Goal: Task Accomplishment & Management: Use online tool/utility

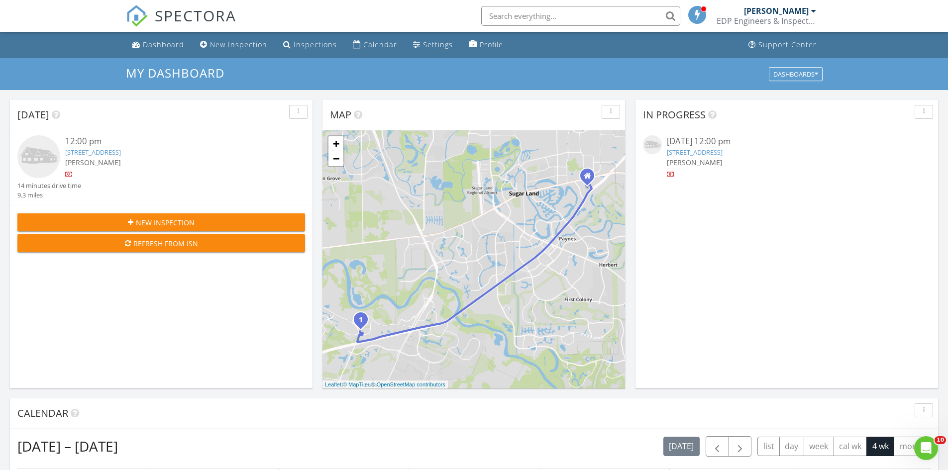
click at [699, 151] on link "1926 Sequoia Trail Ln, Richmond, TX 77469" at bounding box center [695, 152] width 56 height 9
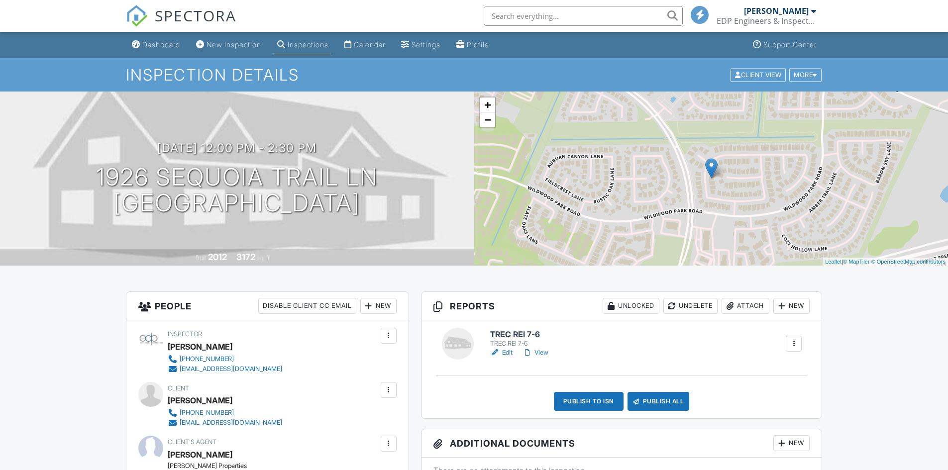
click at [518, 334] on h6 "TREC REI 7-6" at bounding box center [521, 334] width 62 height 9
click at [518, 333] on div at bounding box center [474, 235] width 948 height 470
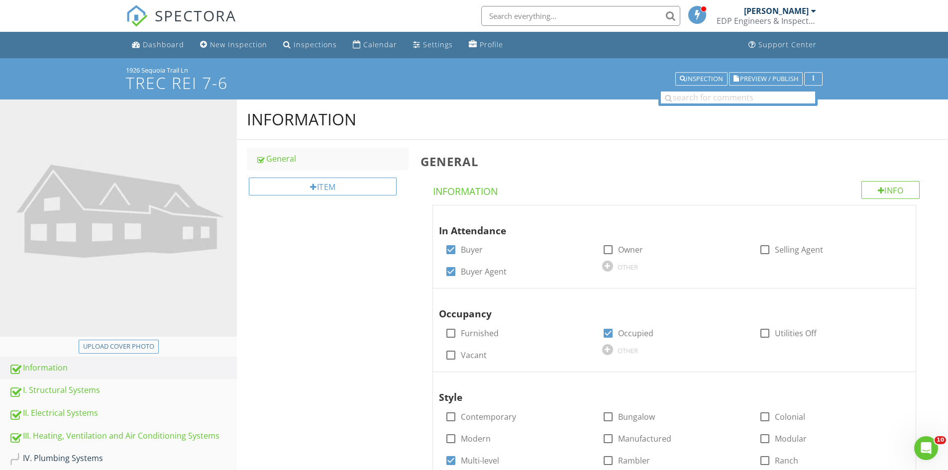
drag, startPoint x: 193, startPoint y: 66, endPoint x: 124, endPoint y: 68, distance: 69.2
click at [122, 67] on div "1926 Sequoia Trail Ln TREC REI 7-6 Inspection Preview / Publish" at bounding box center [474, 78] width 948 height 41
copy div "1926 Sequoia Trail Ln"
click at [114, 344] on div "Upload cover photo" at bounding box center [118, 347] width 71 height 10
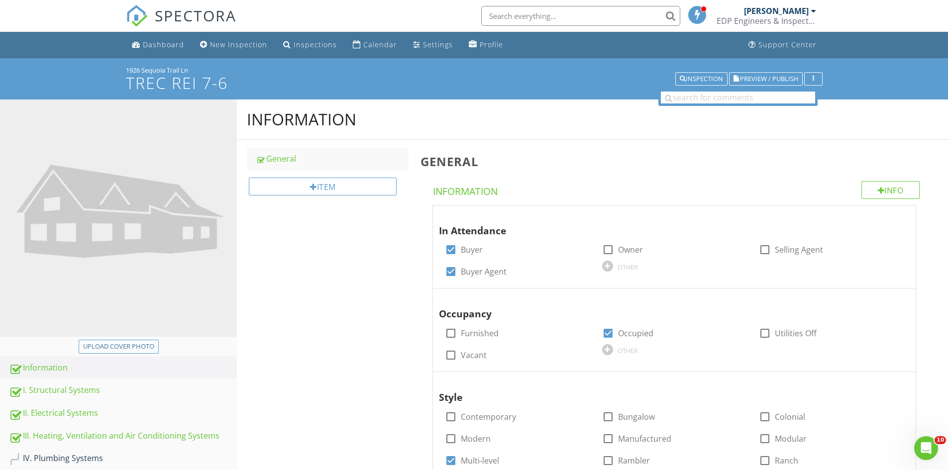
type input "C:\fakepath\IMG_6953.JPG"
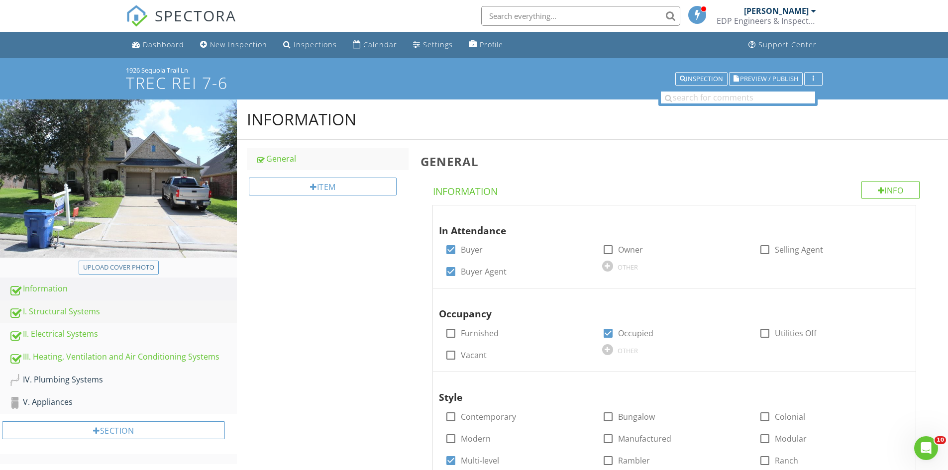
click at [43, 314] on div "I. Structural Systems" at bounding box center [123, 311] width 228 height 13
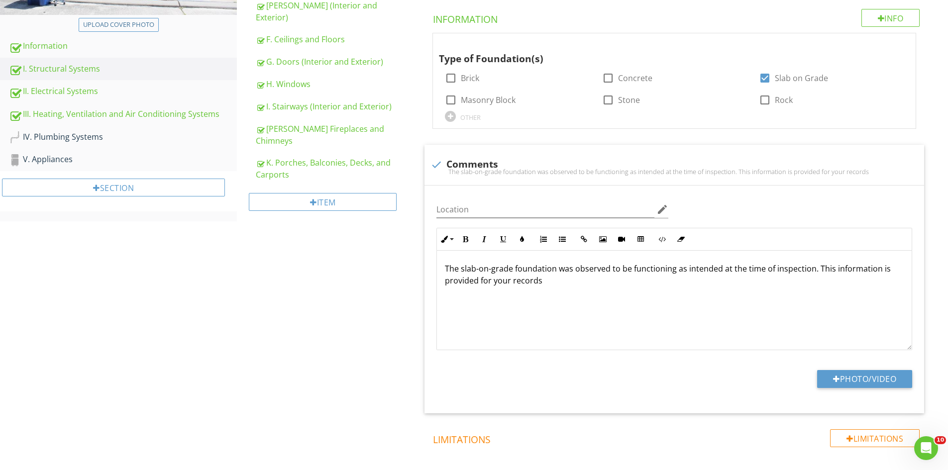
scroll to position [296, 0]
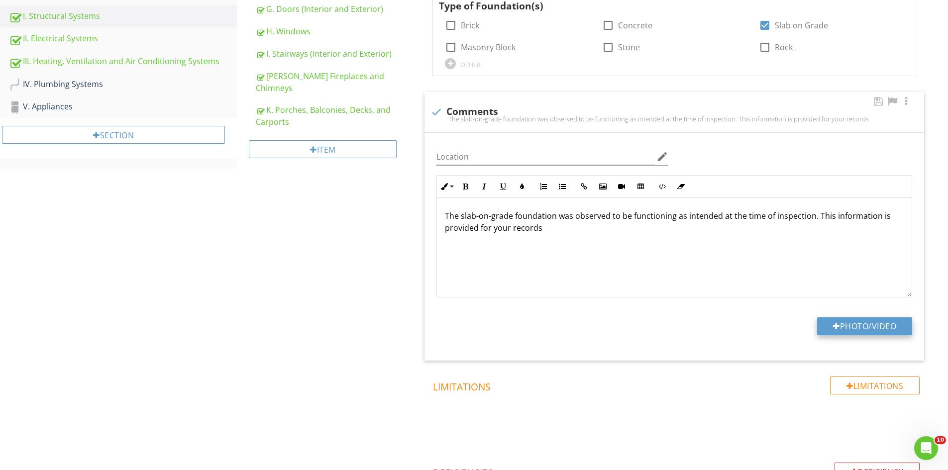
click at [869, 321] on button "Photo/Video" at bounding box center [864, 326] width 95 height 18
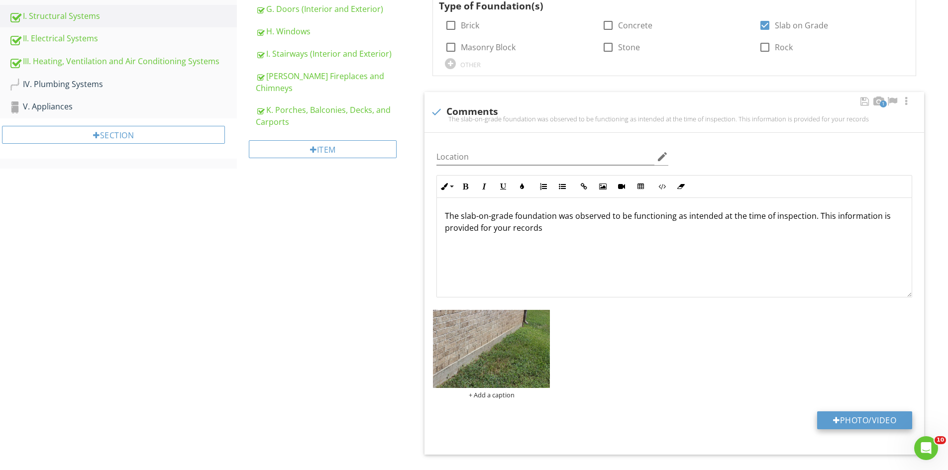
click at [884, 418] on button "Photo/Video" at bounding box center [864, 420] width 95 height 18
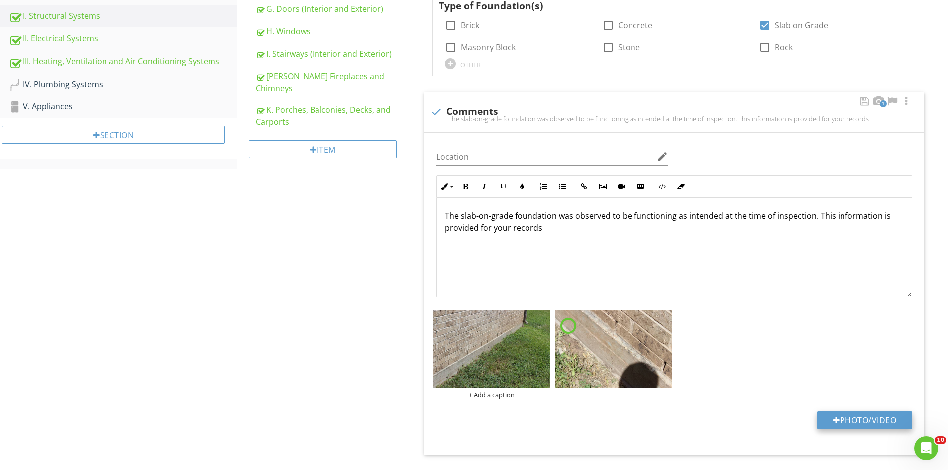
click at [854, 419] on button "Photo/Video" at bounding box center [864, 420] width 95 height 18
type input "C:\fakepath\IMG_6989.JPG"
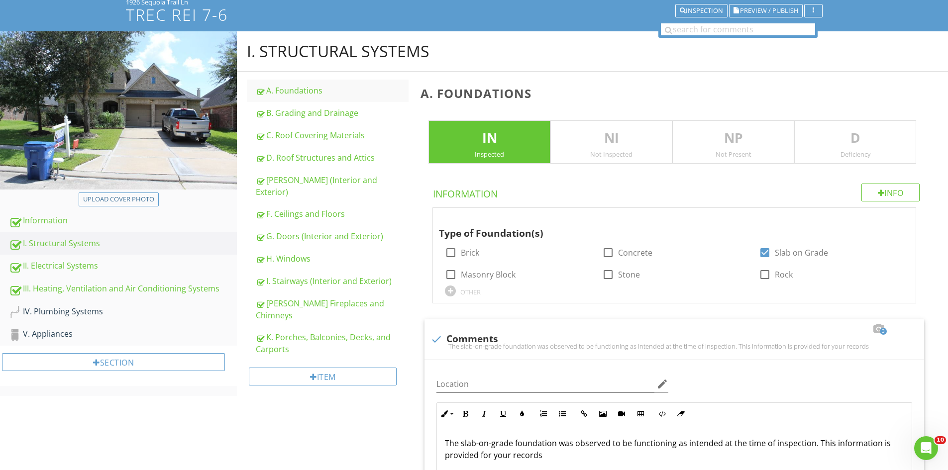
scroll to position [64, 0]
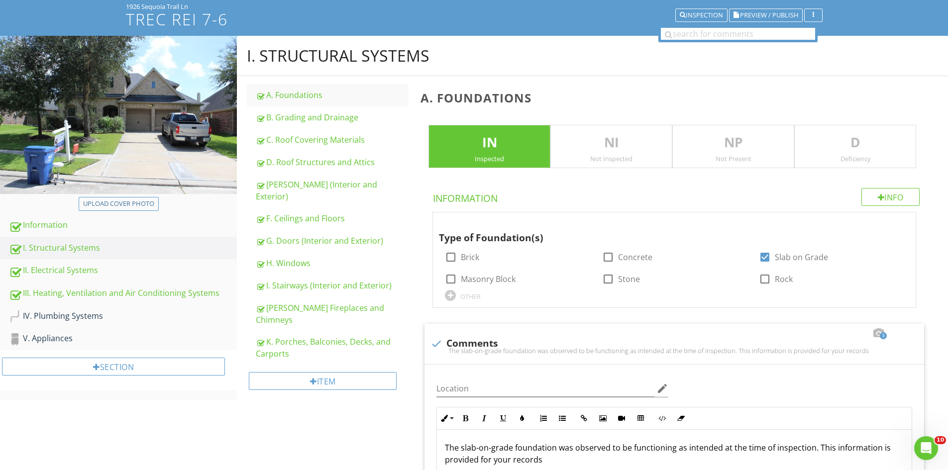
click at [840, 152] on p "D" at bounding box center [855, 143] width 121 height 20
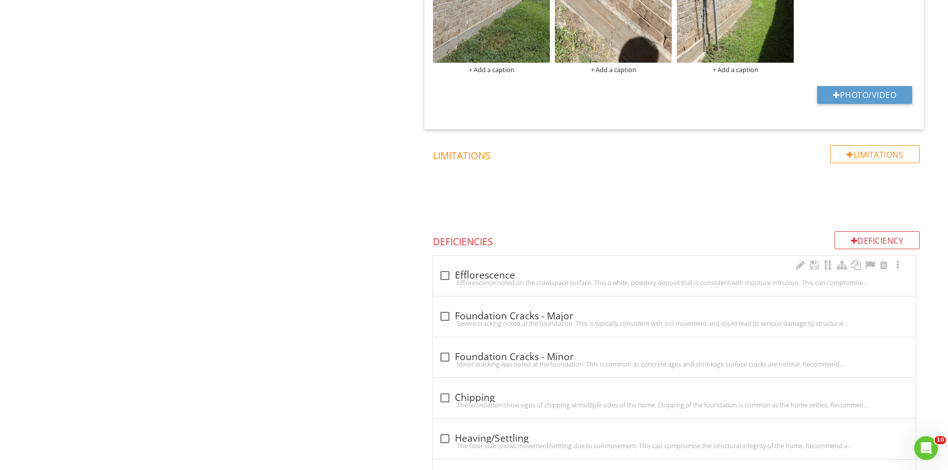
scroll to position [616, 0]
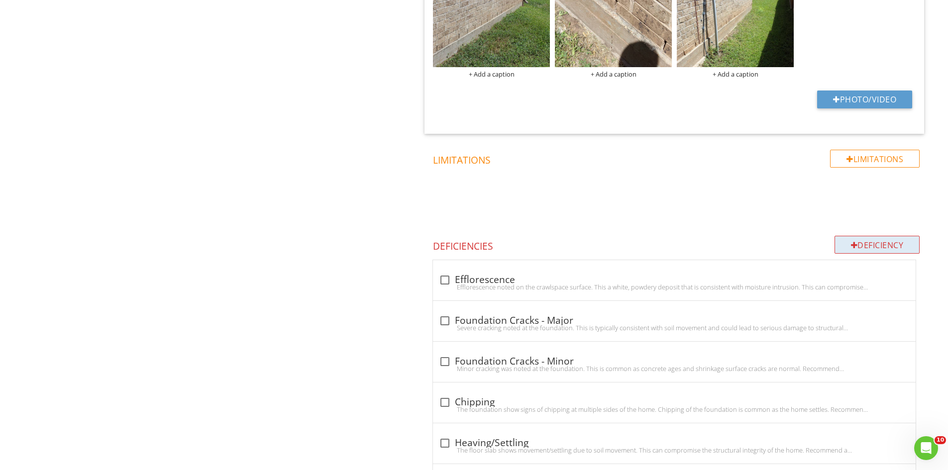
click at [861, 239] on div "Deficiency" at bounding box center [877, 245] width 86 height 18
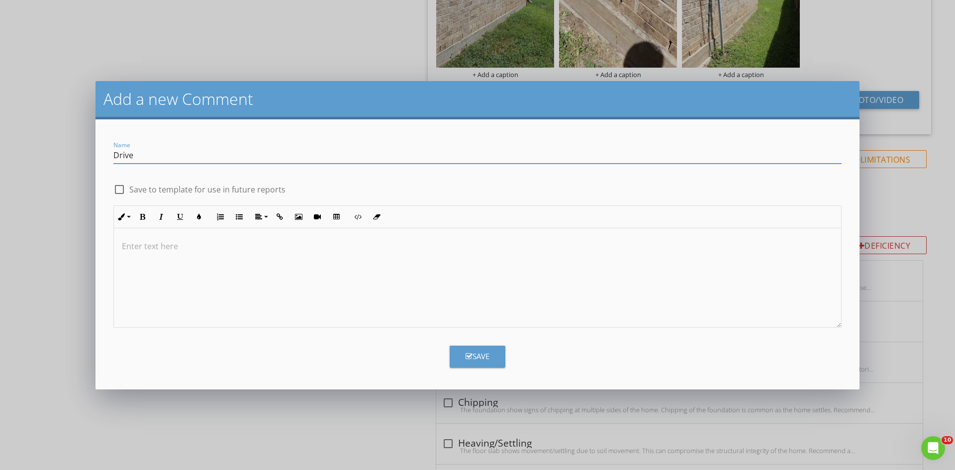
type input "Driveway"
click at [237, 274] on div at bounding box center [477, 278] width 727 height 100
click at [483, 359] on div "Save" at bounding box center [478, 356] width 24 height 11
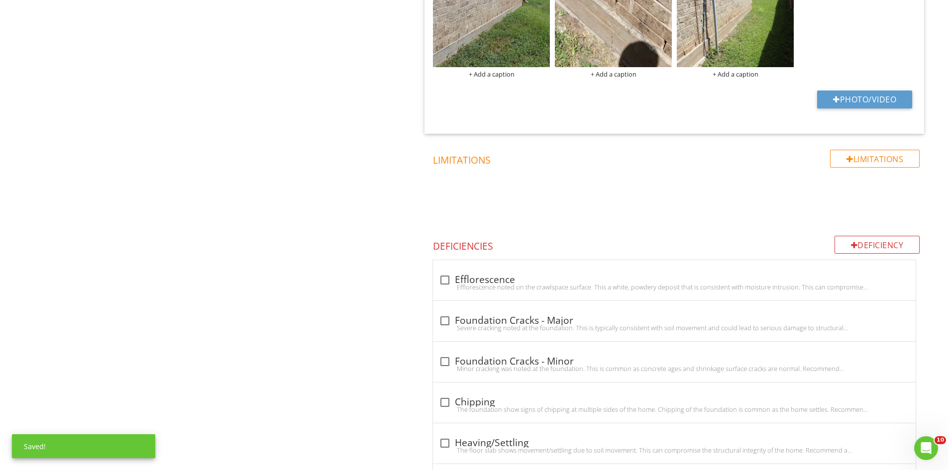
scroll to position [1293, 0]
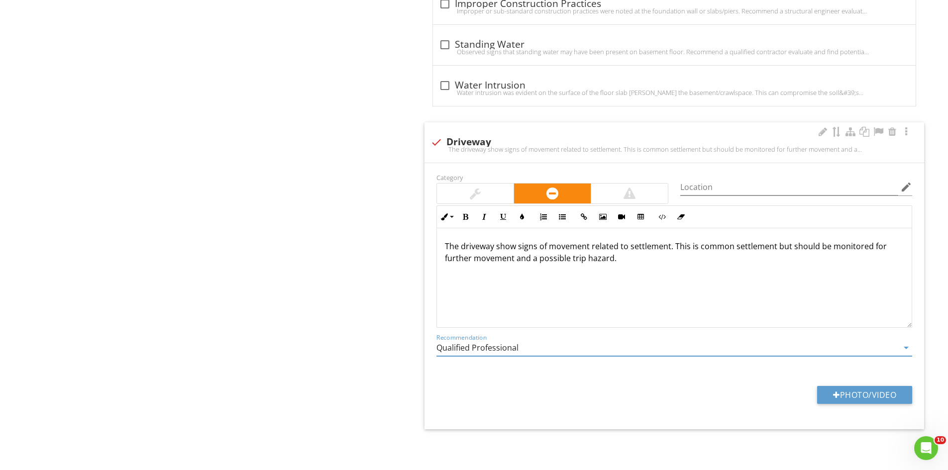
click at [523, 350] on input "Qualified Professional" at bounding box center [667, 348] width 462 height 16
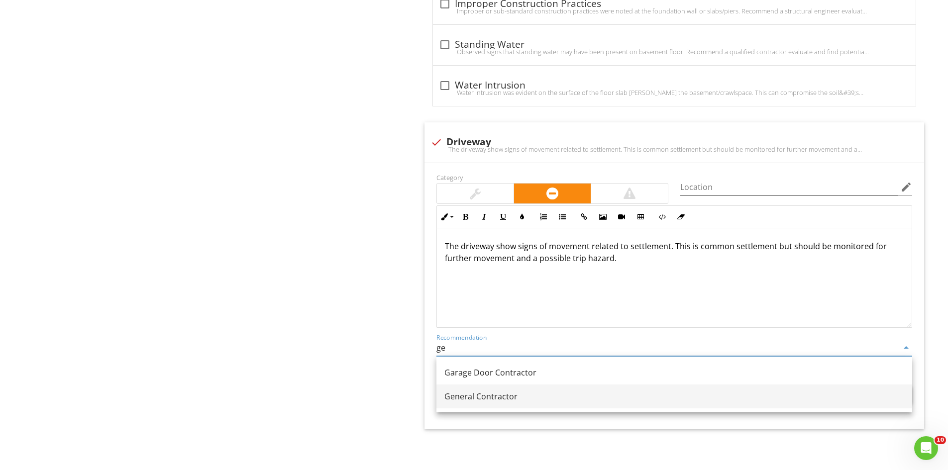
click at [545, 398] on div "General Contractor" at bounding box center [674, 397] width 460 height 12
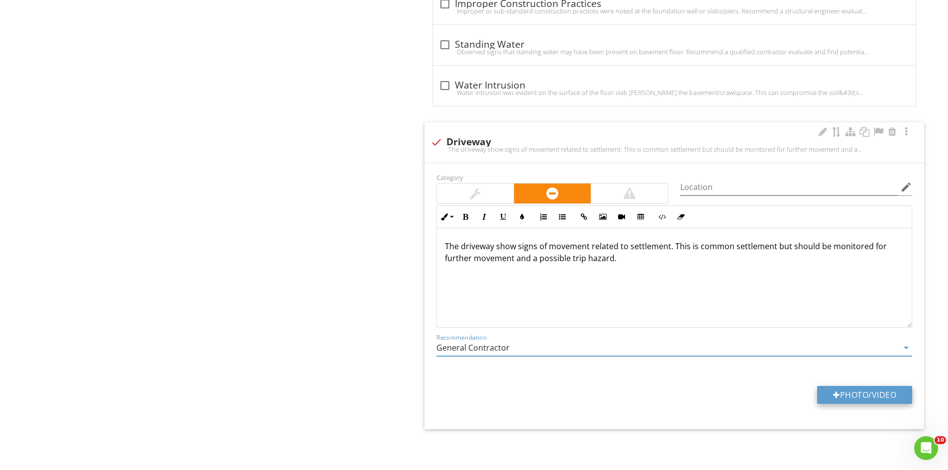
type input "General Contractor"
click at [867, 396] on button "Photo/Video" at bounding box center [864, 395] width 95 height 18
type input "C:\fakepath\IMG_6955.JPG"
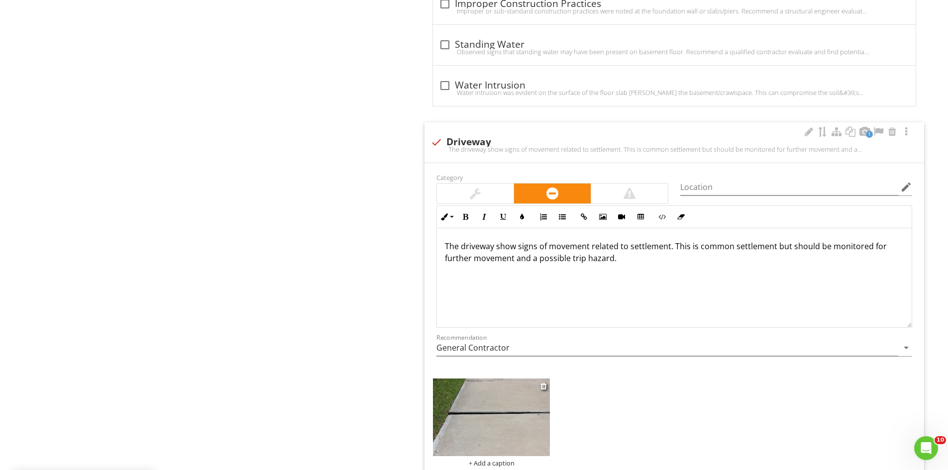
click at [476, 430] on img at bounding box center [491, 418] width 117 height 78
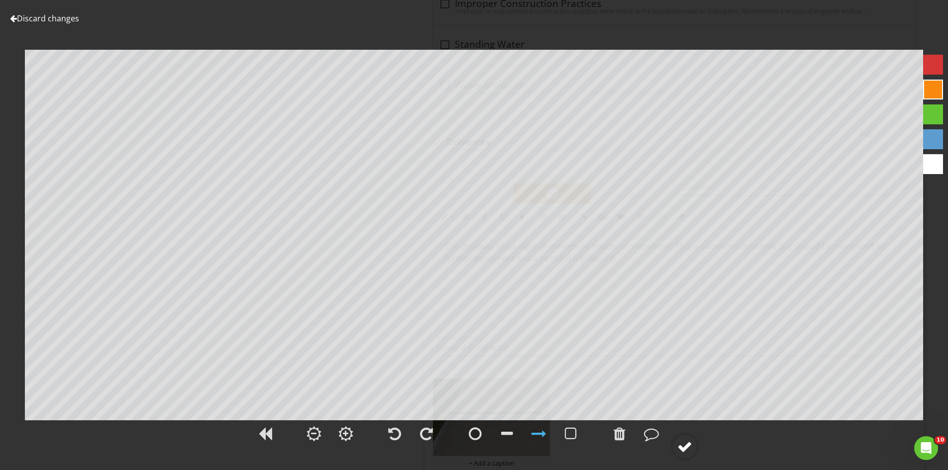
drag, startPoint x: 676, startPoint y: 453, endPoint x: 686, endPoint y: 441, distance: 15.9
click at [676, 453] on circle at bounding box center [685, 447] width 26 height 26
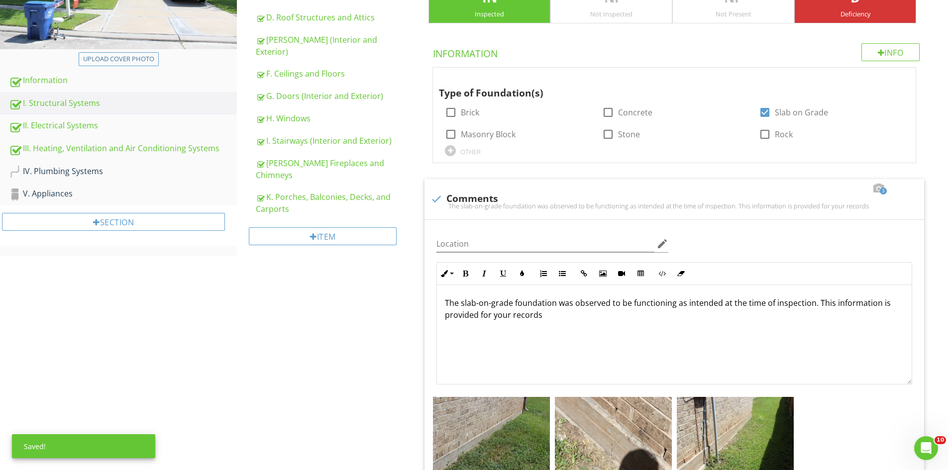
scroll to position [25, 0]
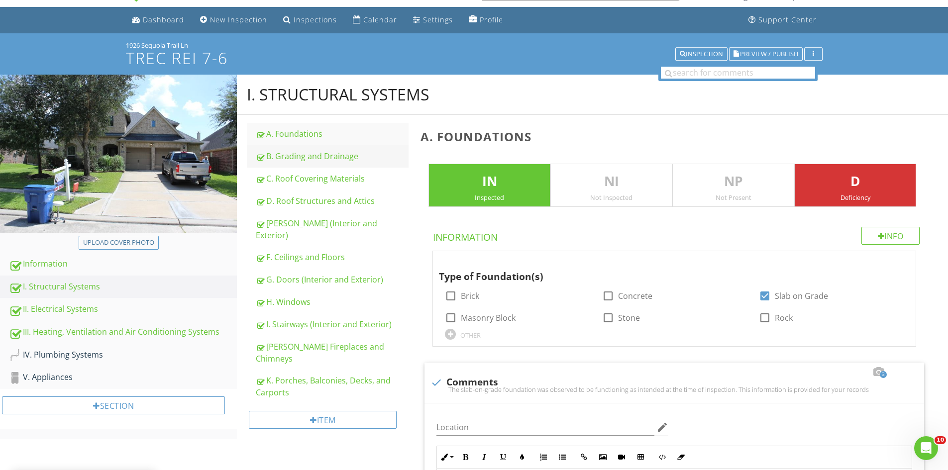
click at [322, 159] on div "B. Grading and Drainage" at bounding box center [332, 156] width 153 height 12
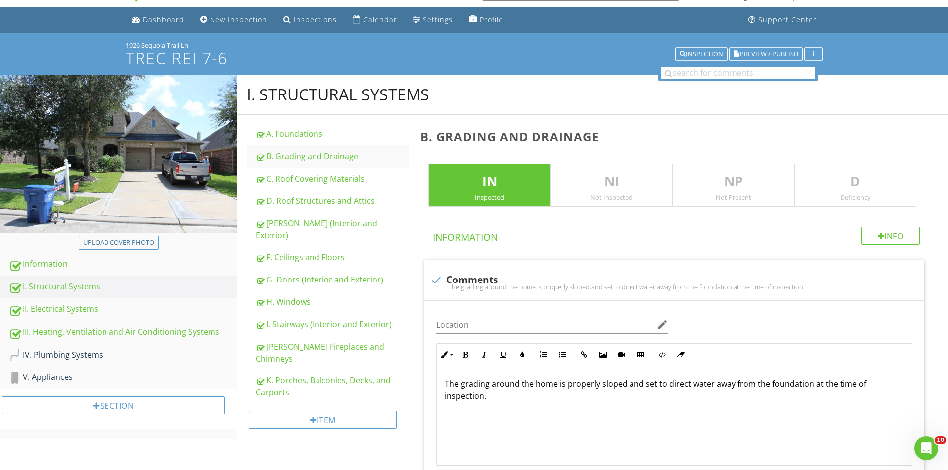
click at [846, 181] on p "D" at bounding box center [855, 182] width 121 height 20
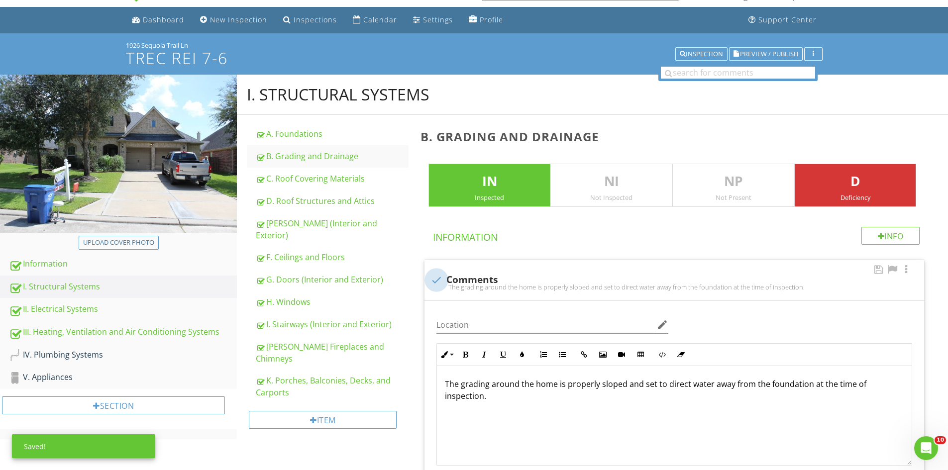
click at [432, 278] on div at bounding box center [436, 280] width 17 height 17
checkbox input "true"
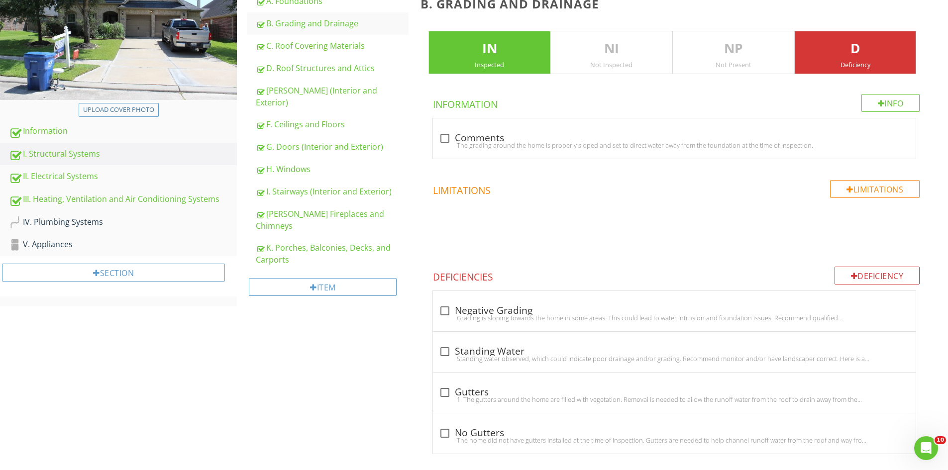
scroll to position [167, 0]
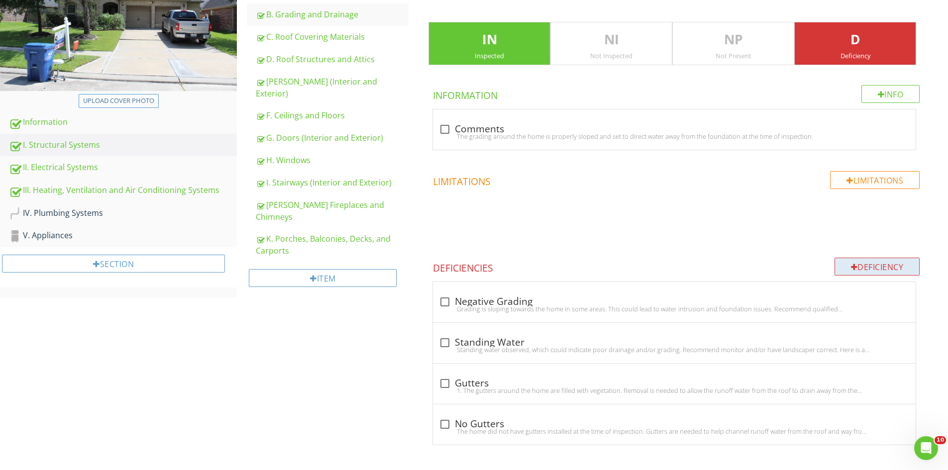
click at [857, 260] on div "Deficiency" at bounding box center [877, 267] width 86 height 18
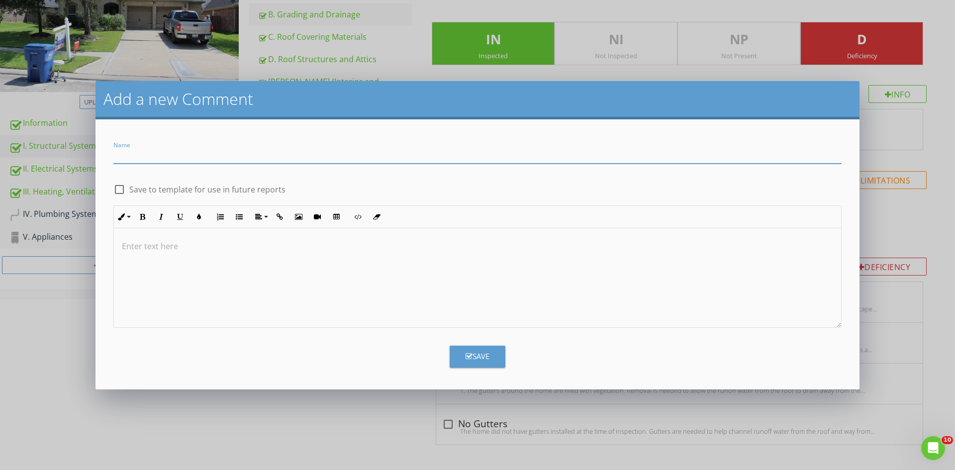
click at [130, 149] on input "Name" at bounding box center [477, 155] width 728 height 16
type input "Poor Drainage"
click at [180, 252] on p at bounding box center [477, 246] width 711 height 12
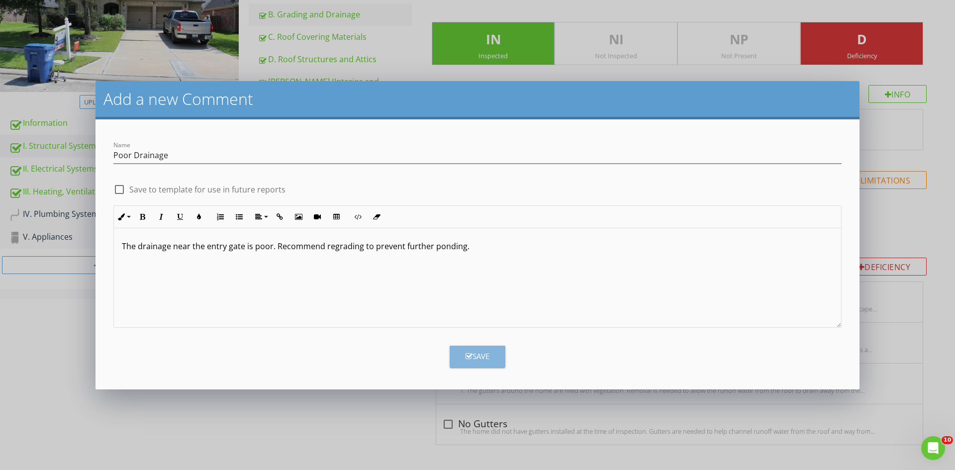
click at [470, 353] on div "Save" at bounding box center [478, 356] width 24 height 11
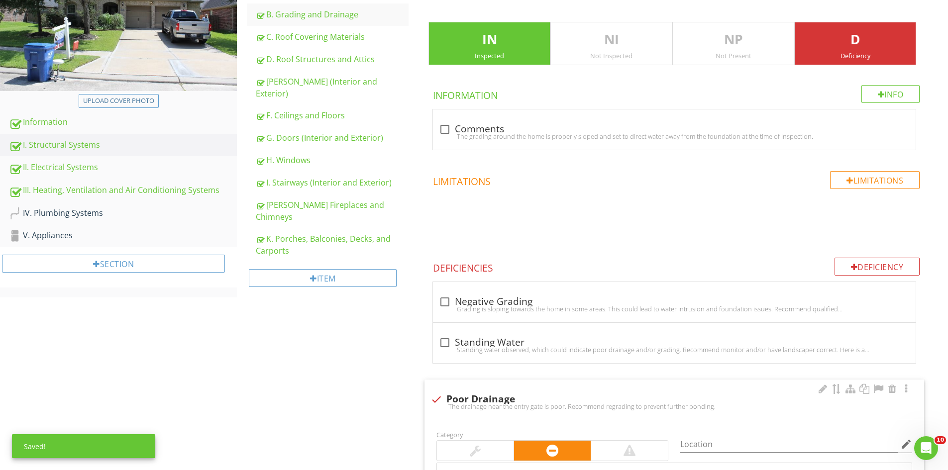
scroll to position [506, 0]
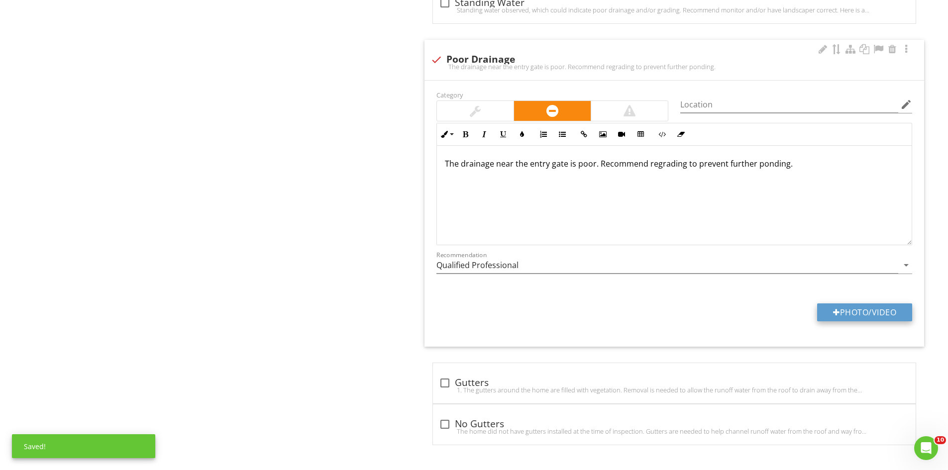
click at [832, 318] on button "Photo/Video" at bounding box center [864, 312] width 95 height 18
type input "C:\fakepath\IMG_6986.JPG"
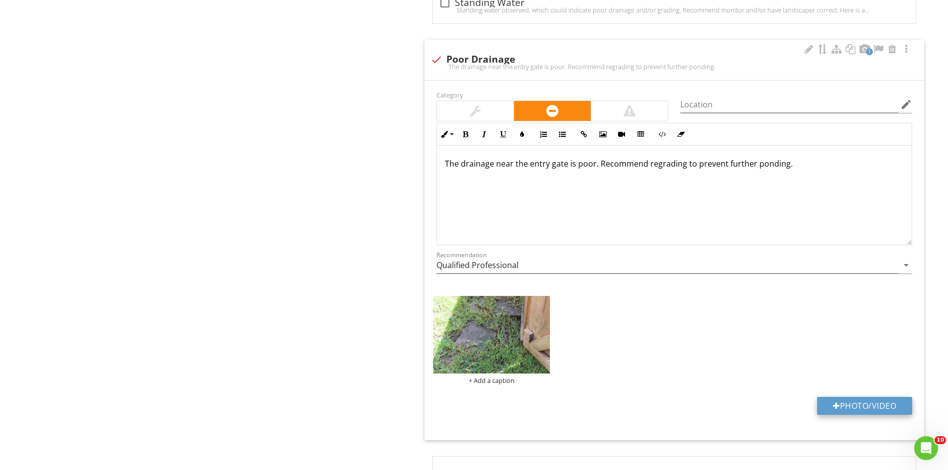
click at [858, 410] on button "Photo/Video" at bounding box center [864, 406] width 95 height 18
click at [503, 338] on img at bounding box center [491, 335] width 117 height 78
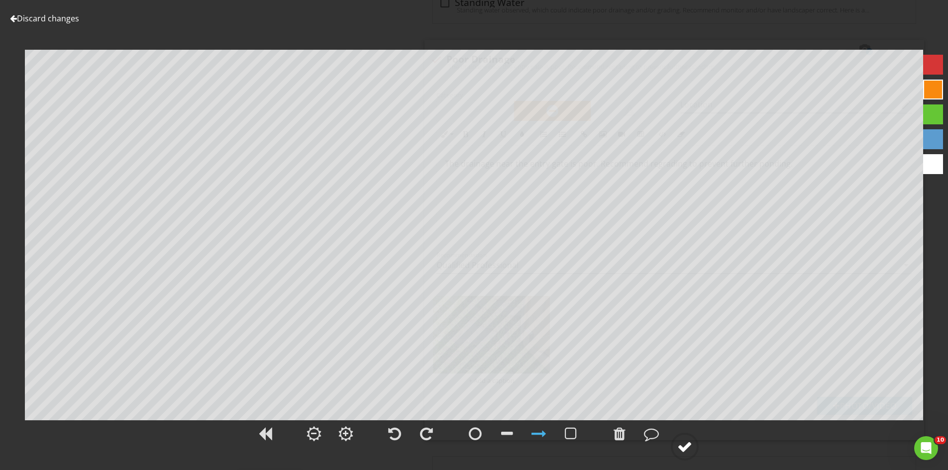
click at [682, 447] on div at bounding box center [684, 446] width 15 height 15
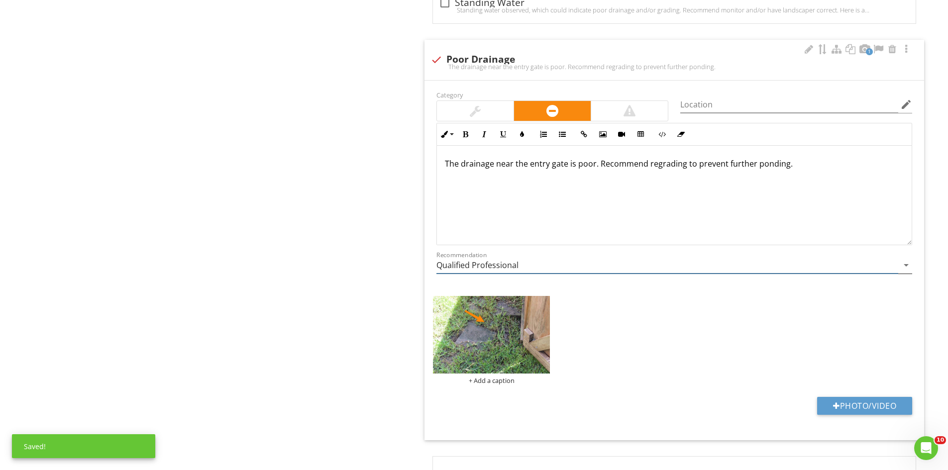
click at [524, 268] on input "Qualified Professional" at bounding box center [667, 265] width 462 height 16
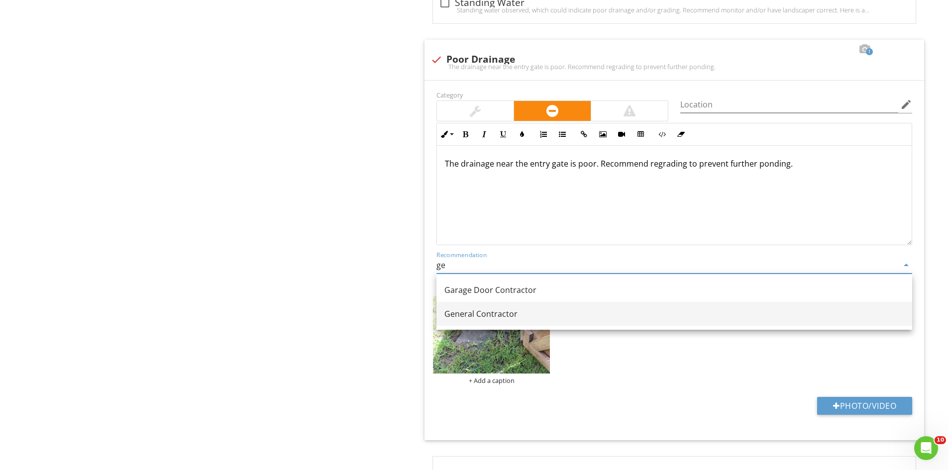
click at [496, 304] on link "General Contractor" at bounding box center [674, 314] width 476 height 24
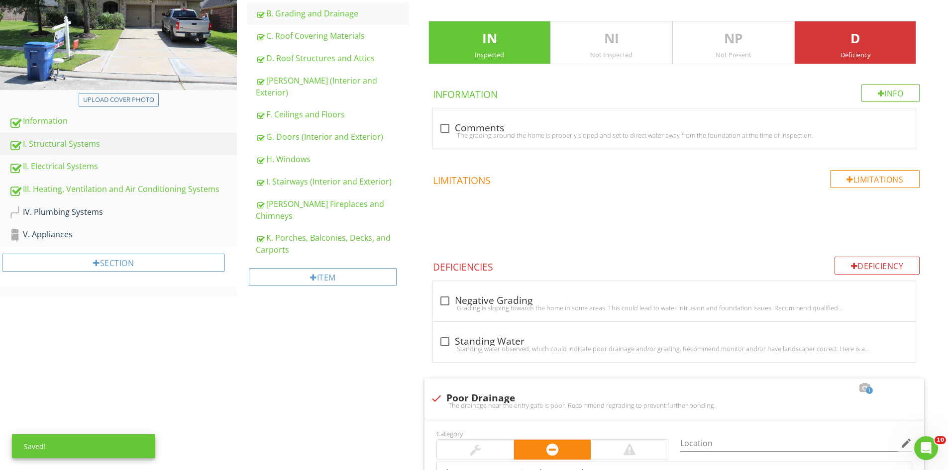
scroll to position [145, 0]
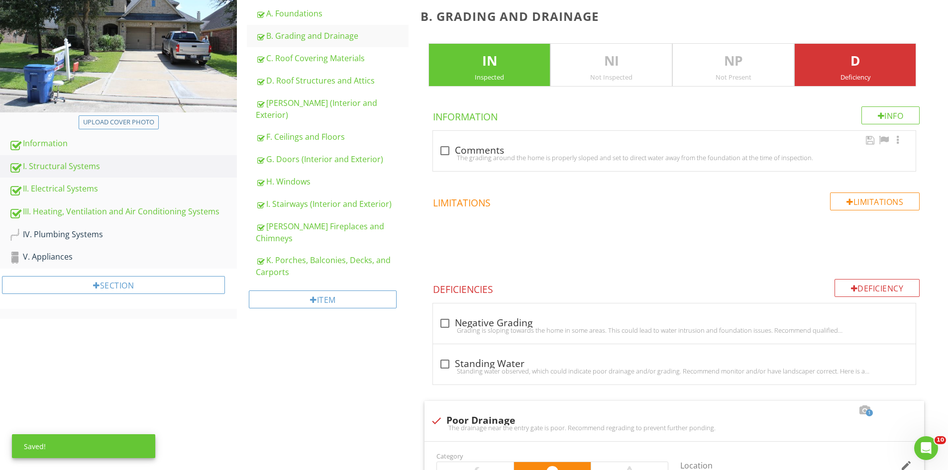
type input "General Contractor"
click at [446, 149] on div at bounding box center [444, 150] width 17 height 17
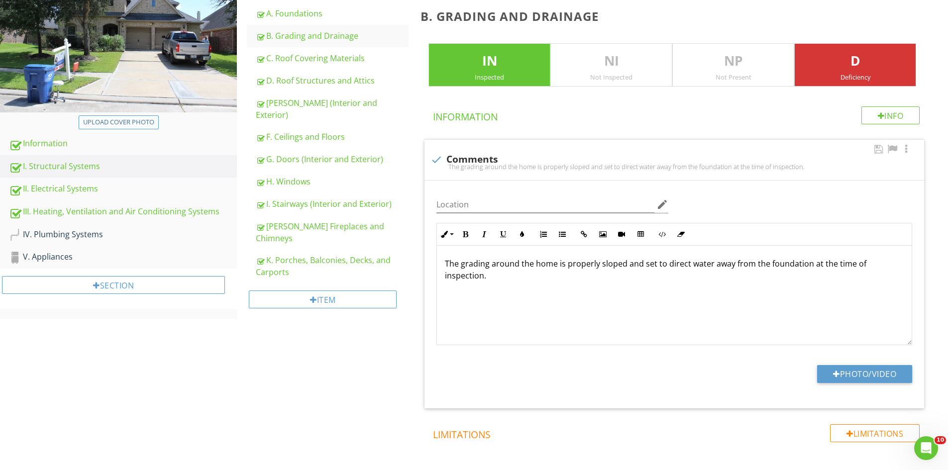
click at [460, 264] on p "The grading around the home is properly sloped and set to direct water away fro…" at bounding box center [674, 270] width 459 height 24
click at [873, 368] on button "Photo/Video" at bounding box center [864, 374] width 95 height 18
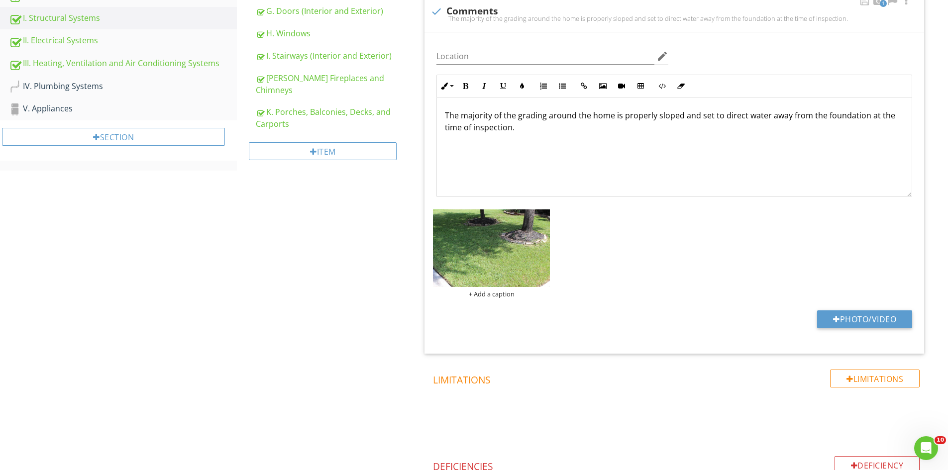
scroll to position [295, 0]
click at [853, 315] on button "Photo/Video" at bounding box center [864, 318] width 95 height 18
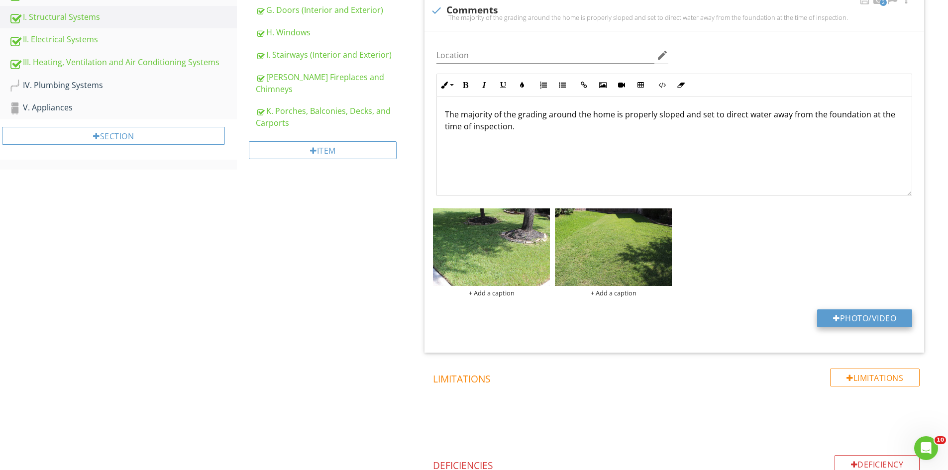
click at [861, 315] on button "Photo/Video" at bounding box center [864, 318] width 95 height 18
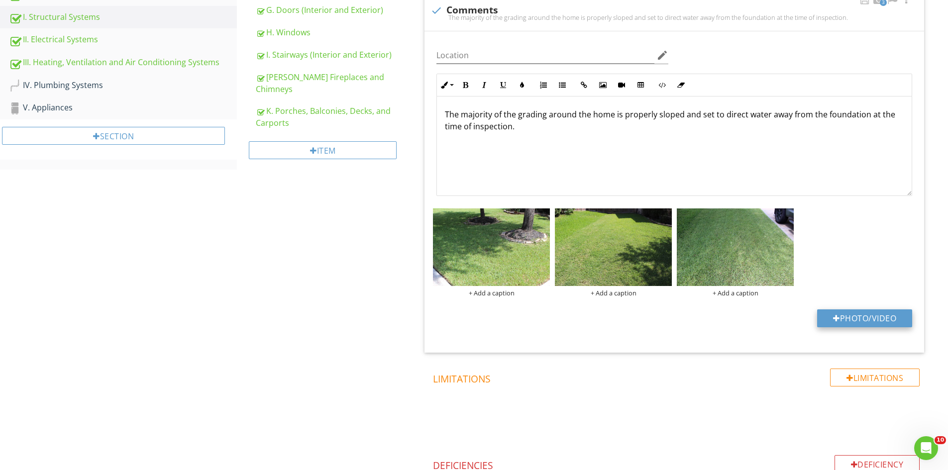
click at [845, 315] on button "Photo/Video" at bounding box center [864, 318] width 95 height 18
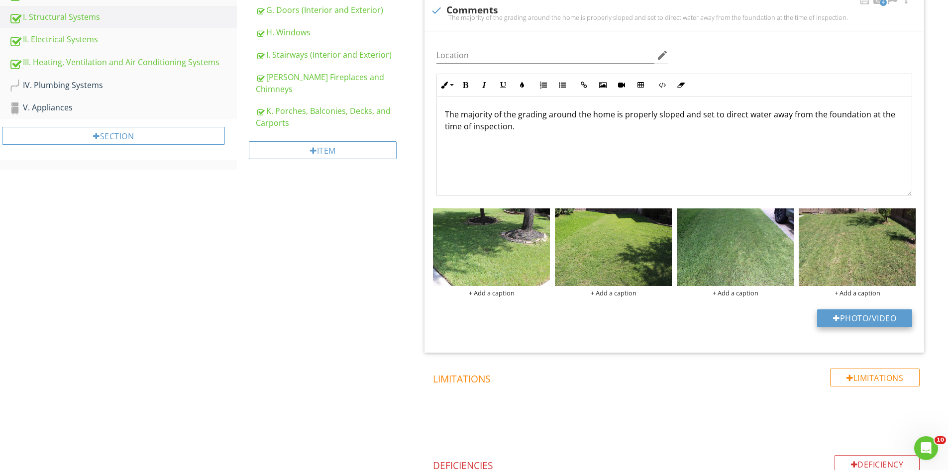
click at [874, 319] on button "Photo/Video" at bounding box center [864, 318] width 95 height 18
type input "C:\fakepath\IMG_7031.JPG"
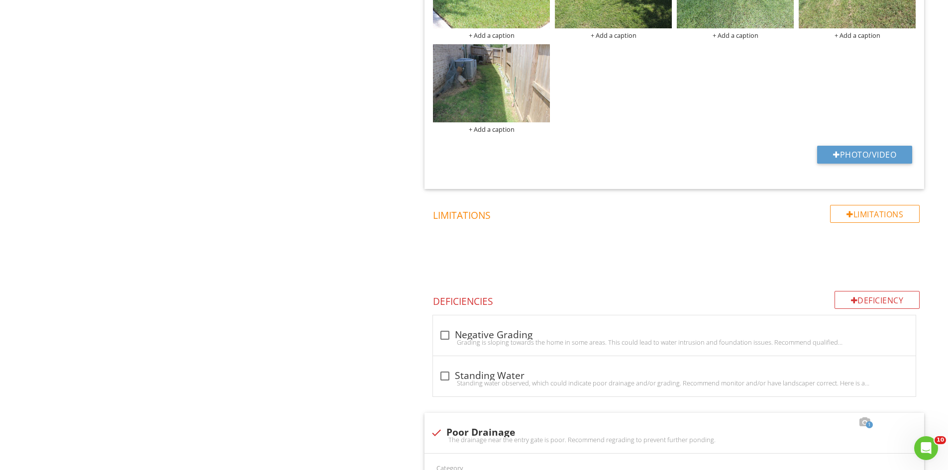
scroll to position [554, 0]
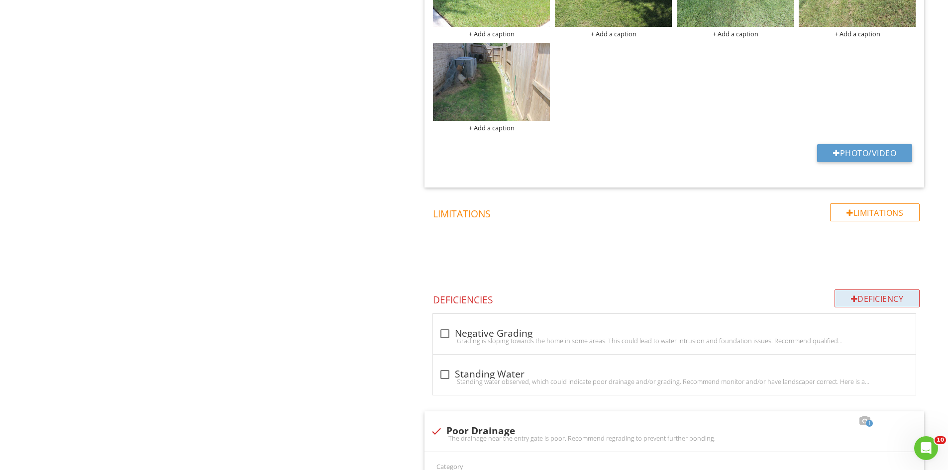
click at [873, 305] on div "Deficiency" at bounding box center [877, 299] width 86 height 18
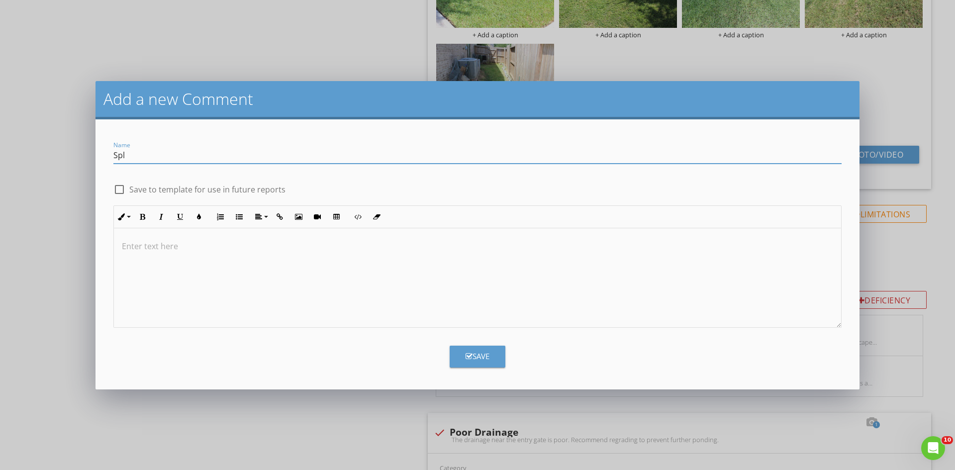
type input "Splashblocks"
click at [196, 258] on div at bounding box center [477, 278] width 727 height 100
drag, startPoint x: 464, startPoint y: 360, endPoint x: 503, endPoint y: 355, distance: 39.6
click at [464, 361] on button "Save" at bounding box center [478, 357] width 56 height 22
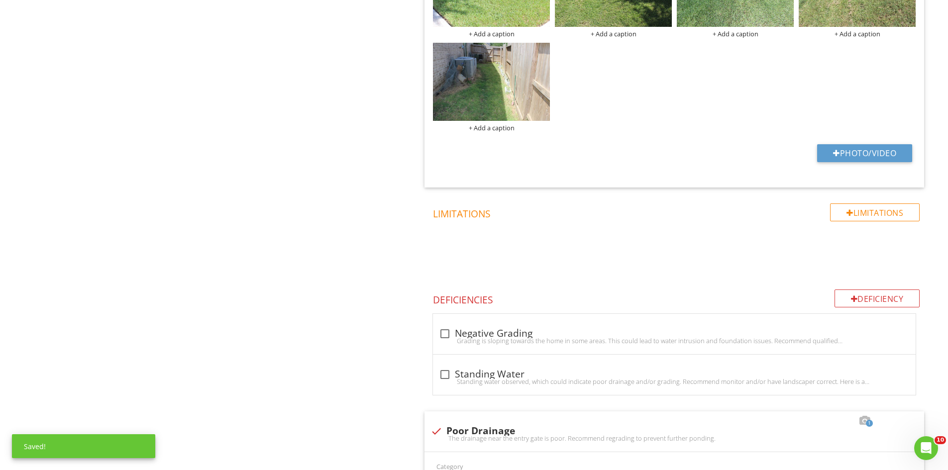
scroll to position [1359, 0]
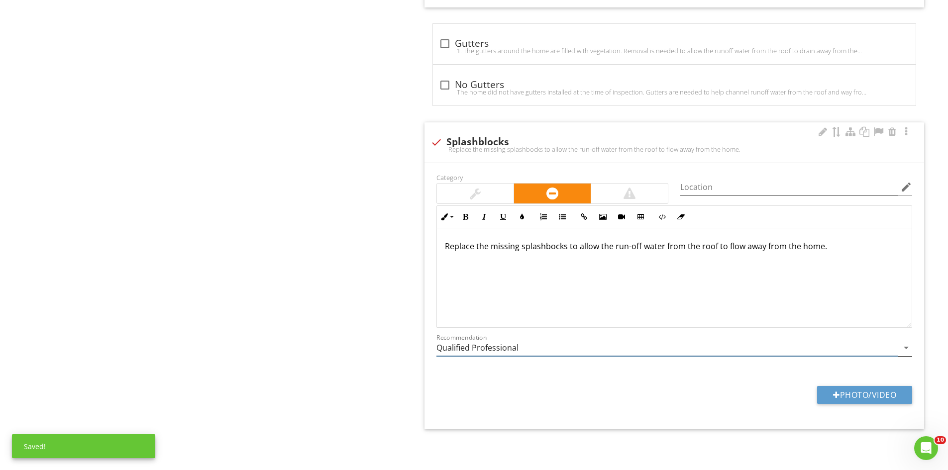
click at [531, 351] on input "Qualified Professional" at bounding box center [667, 348] width 462 height 16
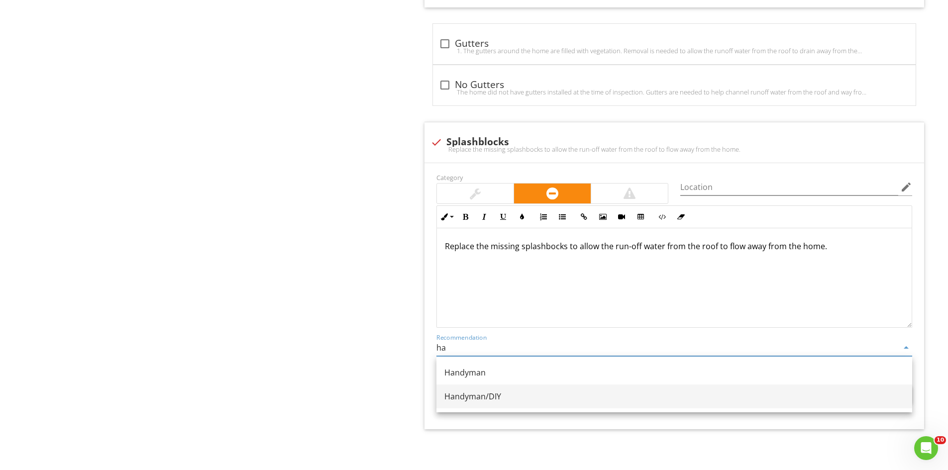
click at [495, 395] on div "Handyman/DIY" at bounding box center [674, 397] width 460 height 12
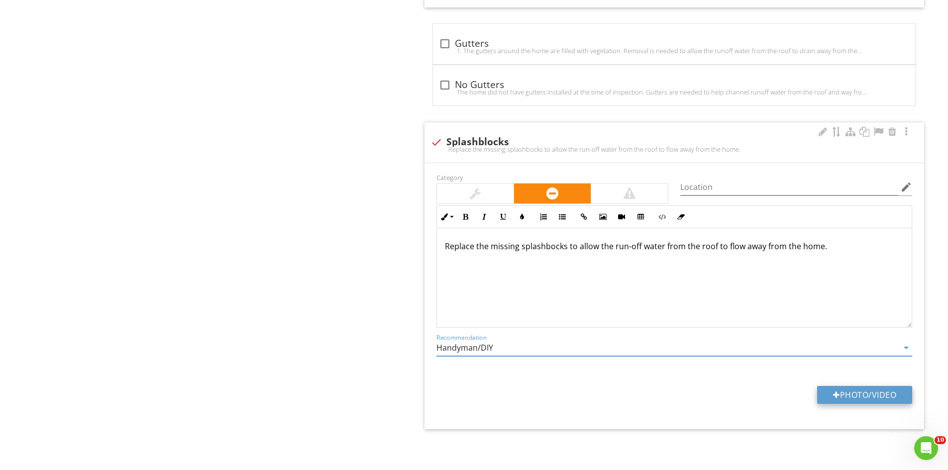
type input "Handyman/DIY"
click at [849, 395] on button "Photo/Video" at bounding box center [864, 395] width 95 height 18
type input "C:\fakepath\IMG_6960.JPG"
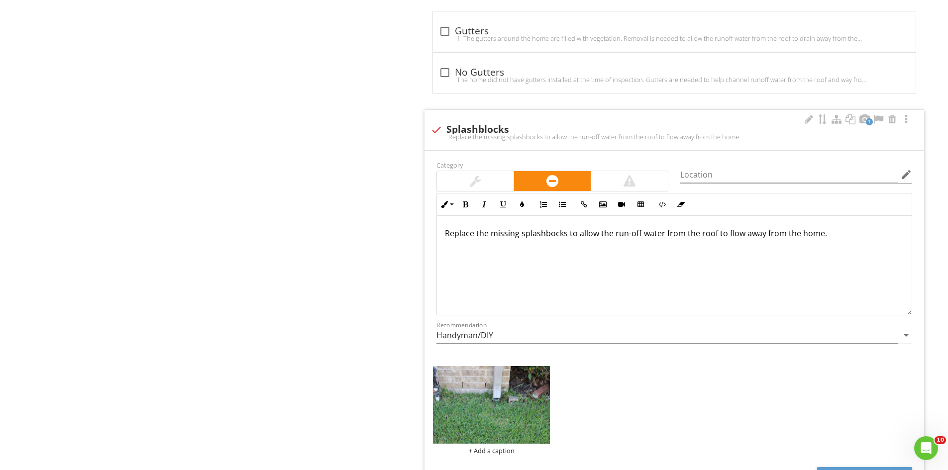
scroll to position [1452, 0]
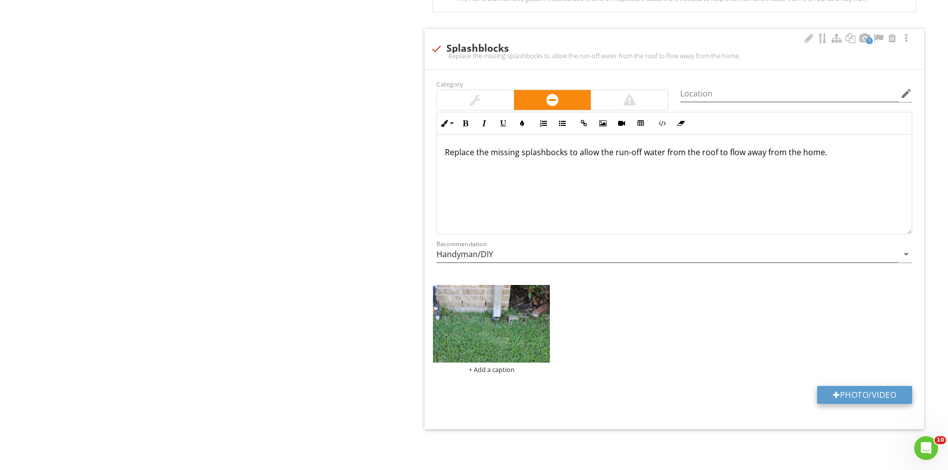
click at [856, 393] on button "Photo/Video" at bounding box center [864, 395] width 95 height 18
click at [479, 321] on img at bounding box center [491, 324] width 117 height 78
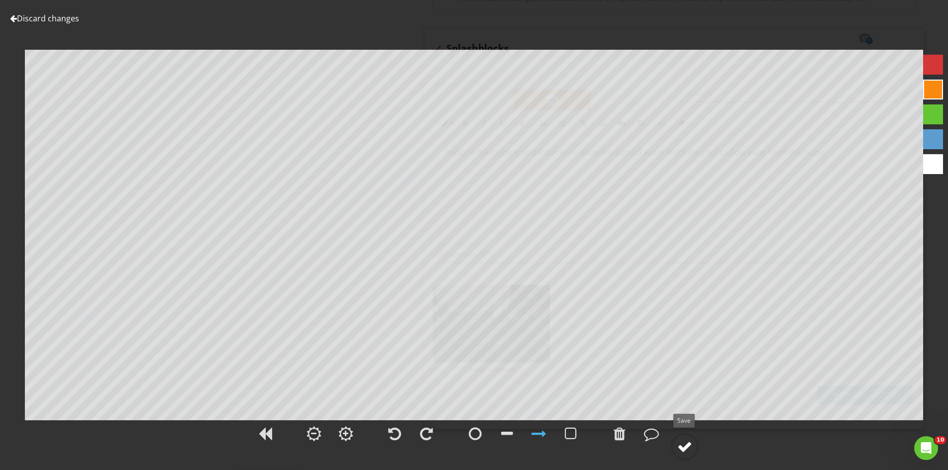
click at [684, 440] on div at bounding box center [684, 446] width 15 height 15
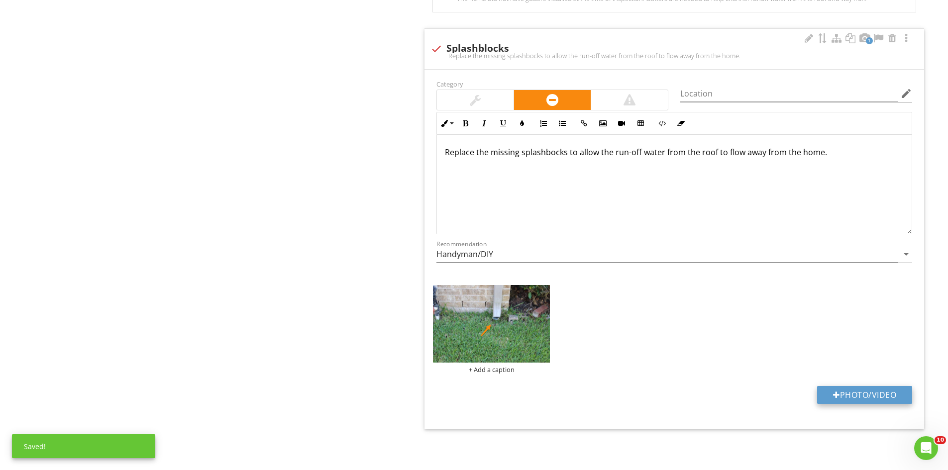
click at [849, 393] on button "Photo/Video" at bounding box center [864, 395] width 95 height 18
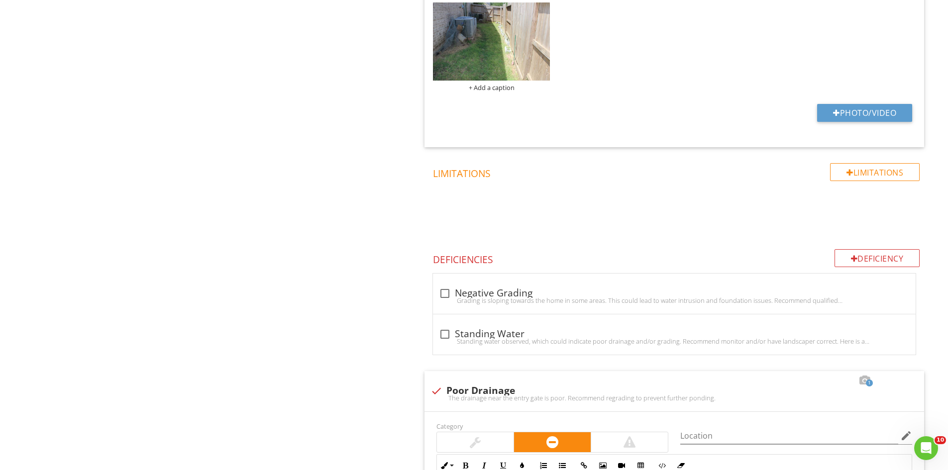
scroll to position [586, 0]
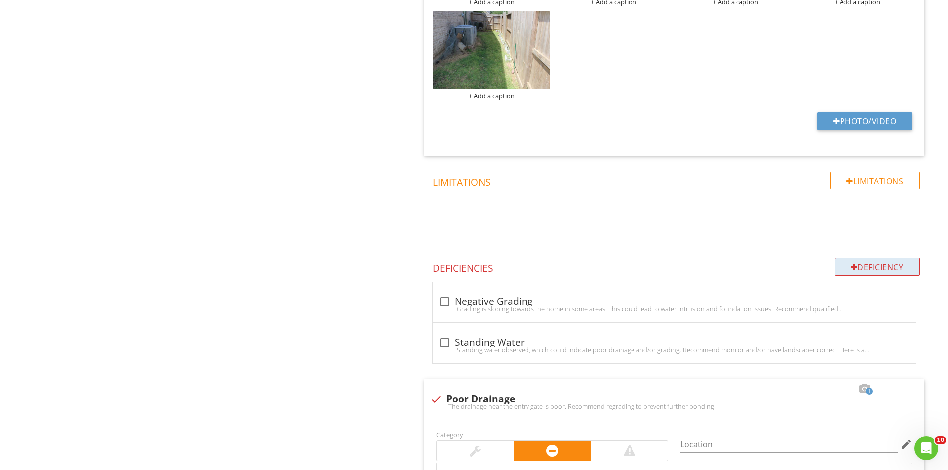
click at [864, 264] on div "Deficiency" at bounding box center [877, 267] width 86 height 18
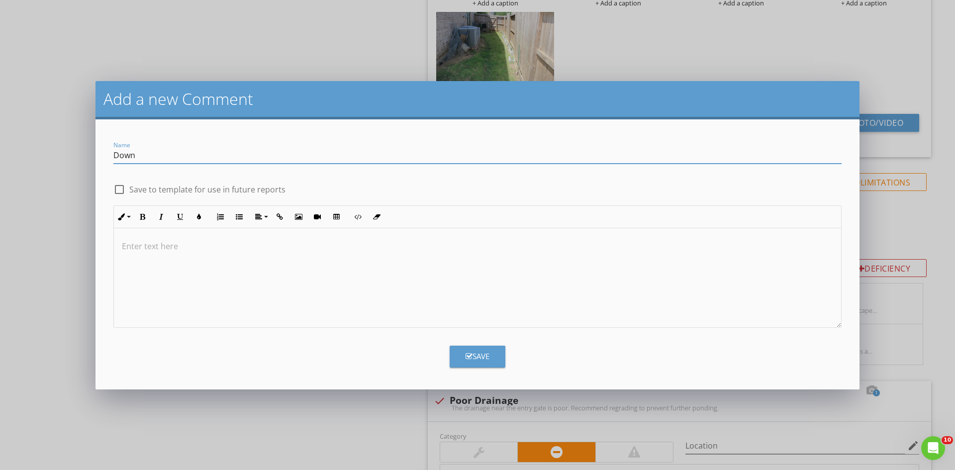
type input "Downspout"
click at [195, 275] on div at bounding box center [477, 278] width 727 height 100
type textarea "<p>The downspout show signs of denting. Recommend monitoring the downspout for …"
click at [461, 362] on button "Save" at bounding box center [478, 357] width 56 height 22
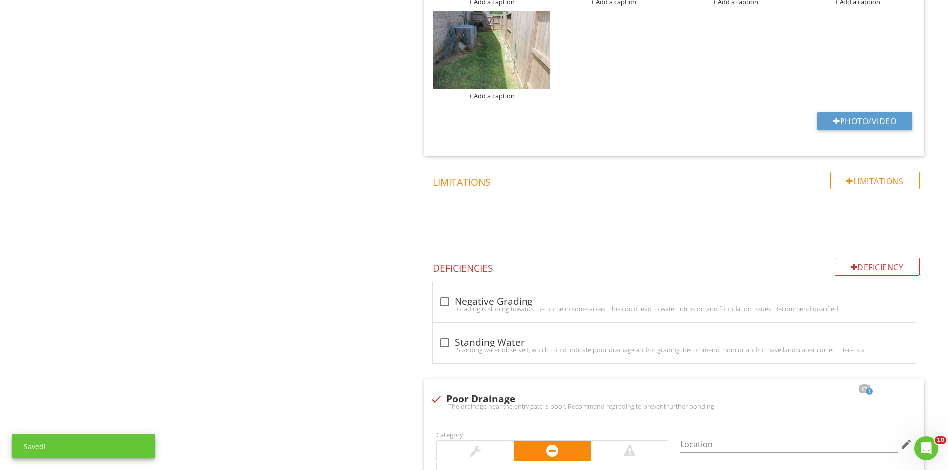
scroll to position [1776, 0]
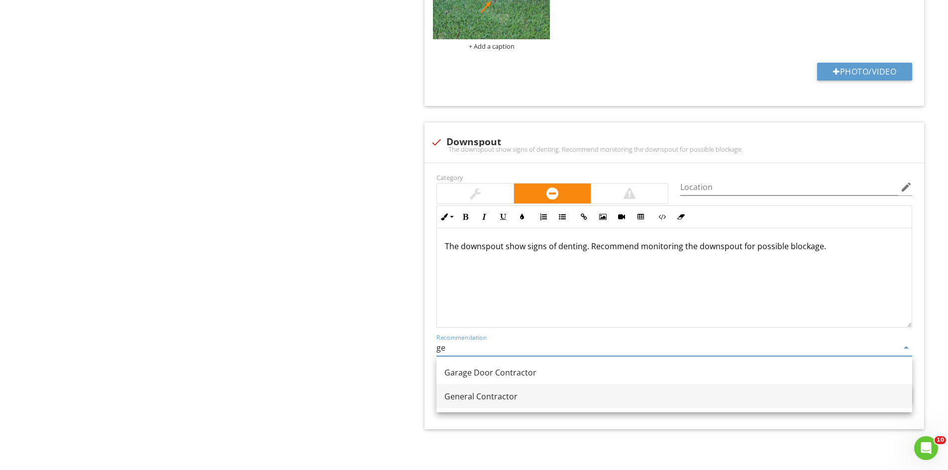
click at [510, 396] on div "General Contractor" at bounding box center [674, 397] width 460 height 12
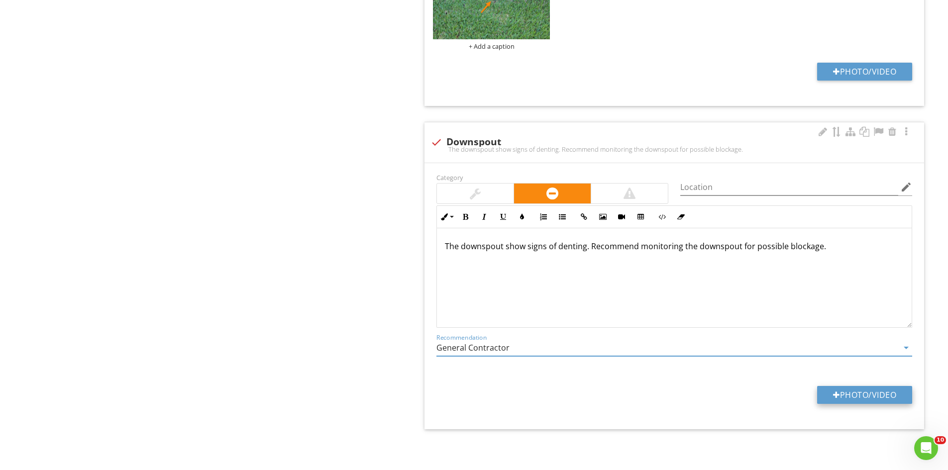
type input "General Contractor"
click at [857, 393] on button "Photo/Video" at bounding box center [864, 395] width 95 height 18
type input "C:\fakepath\IMG_7008.JPG"
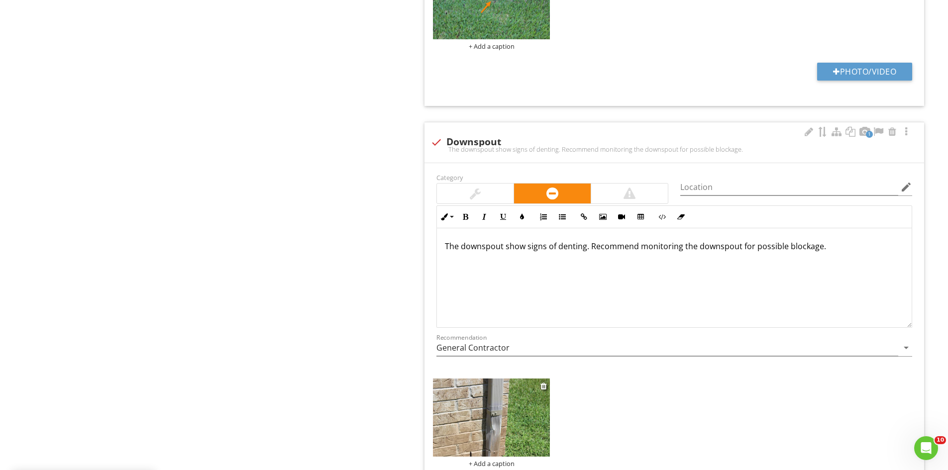
click at [483, 436] on img at bounding box center [491, 418] width 117 height 78
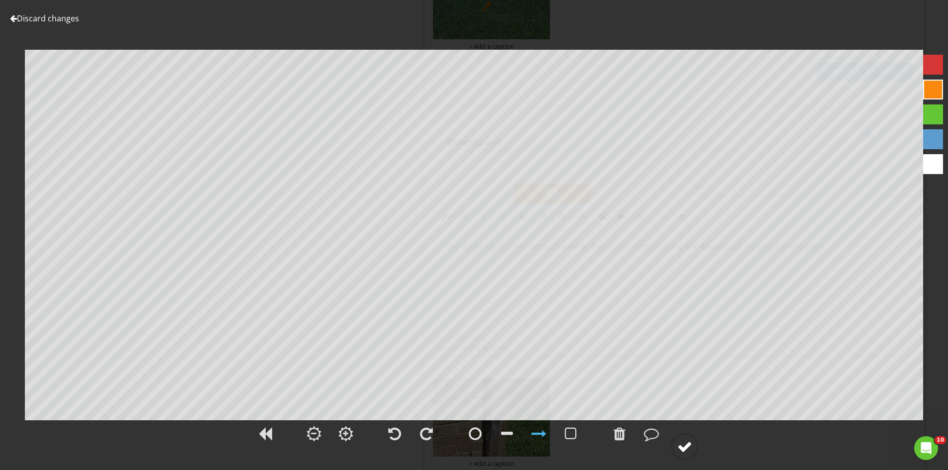
drag, startPoint x: 675, startPoint y: 444, endPoint x: 683, endPoint y: 434, distance: 13.1
click at [676, 444] on circle at bounding box center [685, 447] width 26 height 26
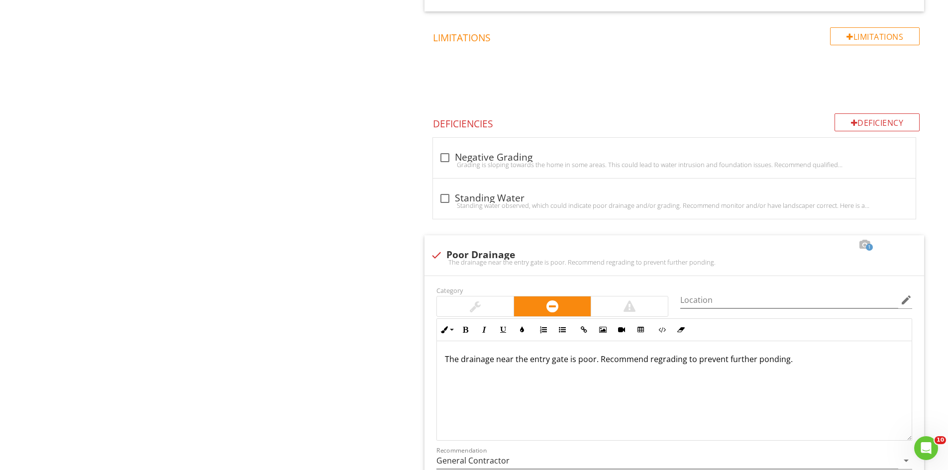
scroll to position [707, 0]
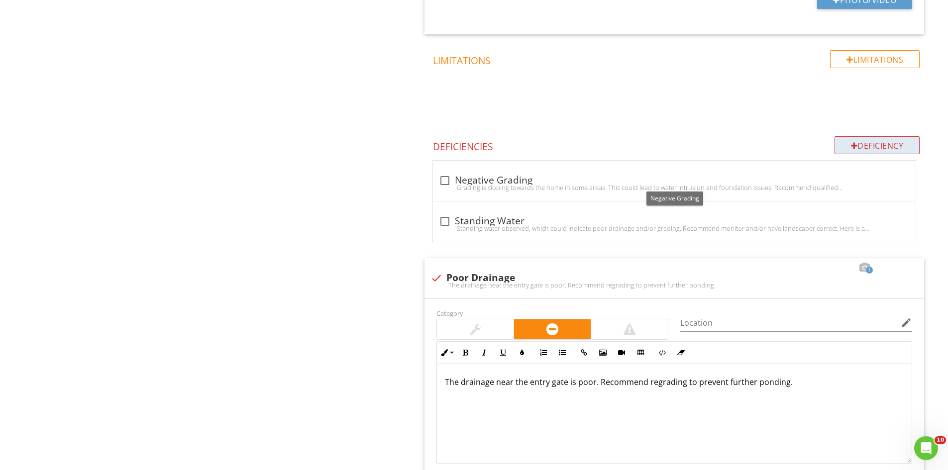
click at [869, 143] on div "Deficiency" at bounding box center [877, 145] width 86 height 18
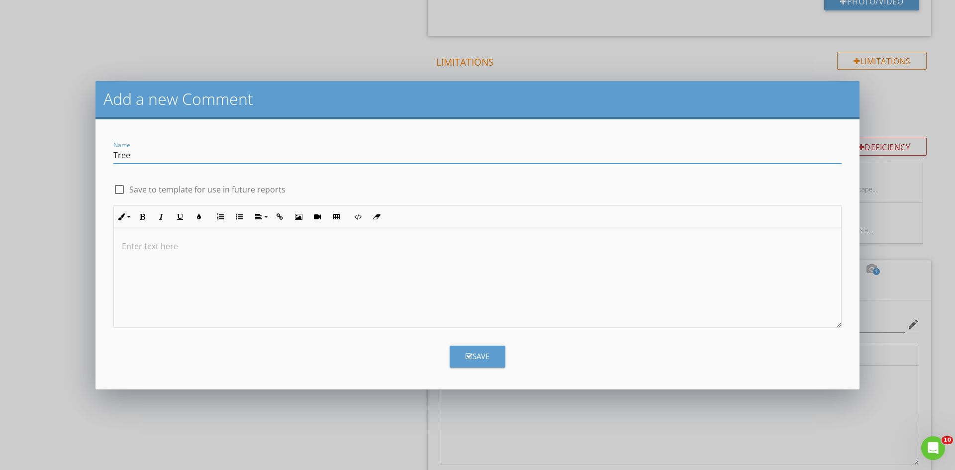
type input "Tree Roots"
click at [212, 259] on div at bounding box center [477, 278] width 727 height 100
click at [501, 350] on button "Save" at bounding box center [478, 357] width 56 height 22
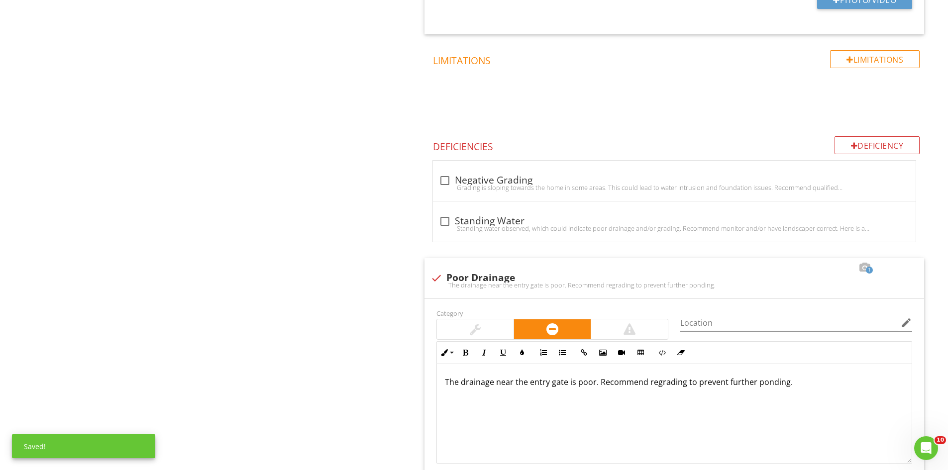
scroll to position [2193, 0]
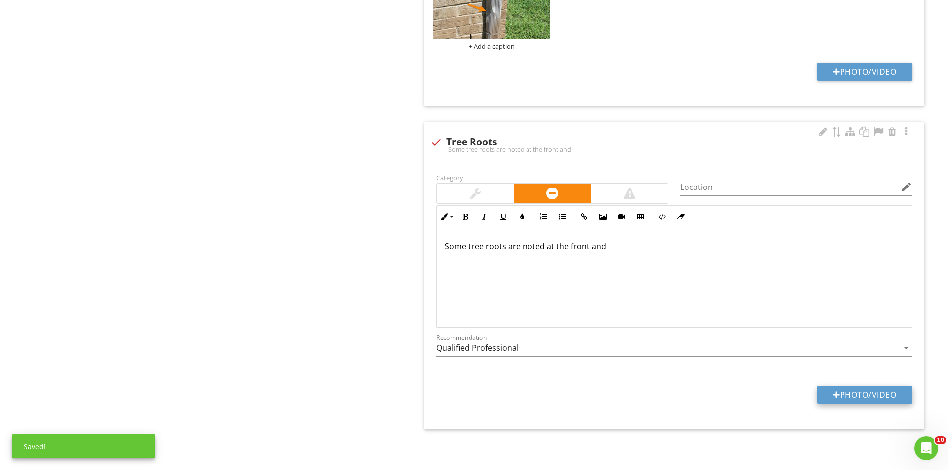
click at [842, 395] on button "Photo/Video" at bounding box center [864, 395] width 95 height 18
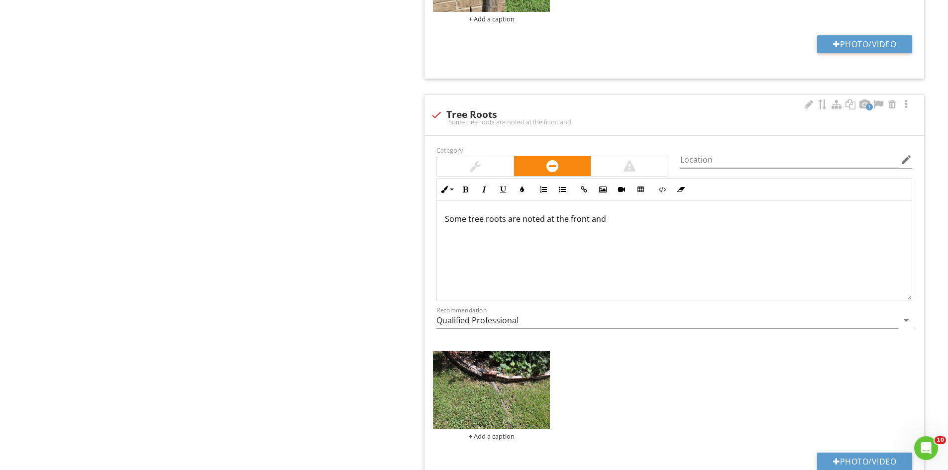
scroll to position [2287, 0]
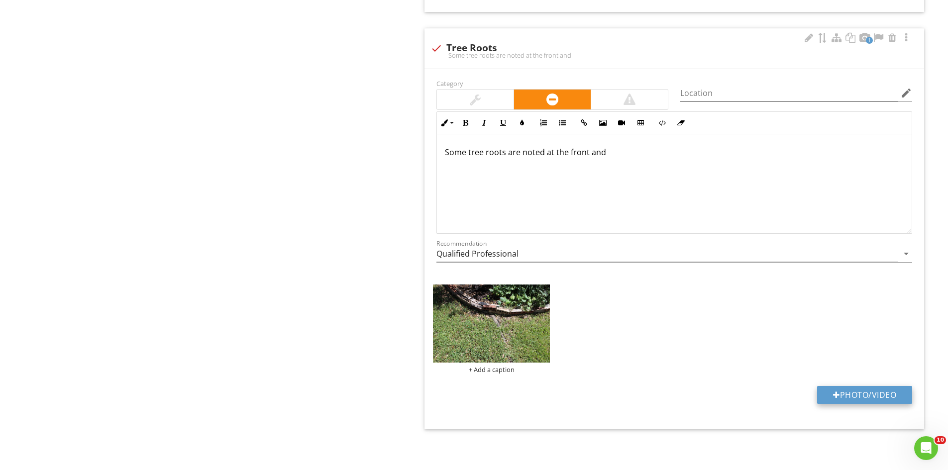
click at [829, 394] on button "Photo/Video" at bounding box center [864, 395] width 95 height 18
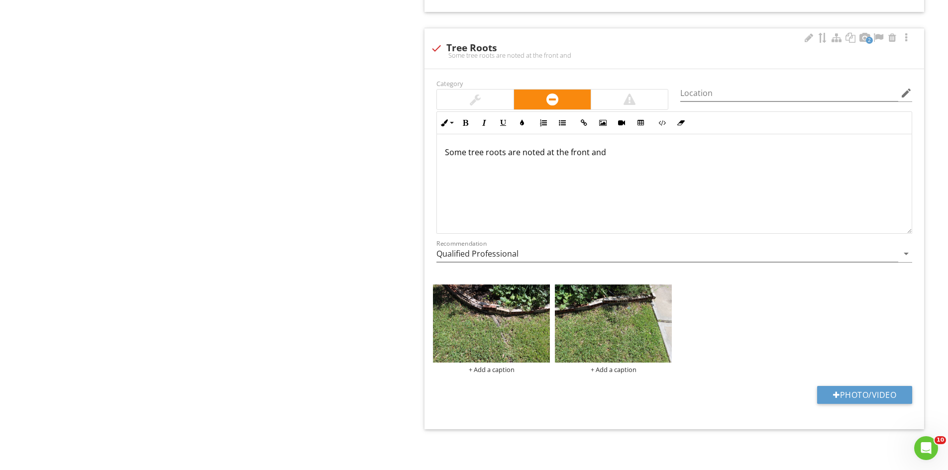
click at [880, 406] on div "Photo/Video" at bounding box center [674, 398] width 488 height 25
click at [854, 392] on button "Photo/Video" at bounding box center [864, 395] width 95 height 18
type input "C:\fakepath\IMG_6974.JPG"
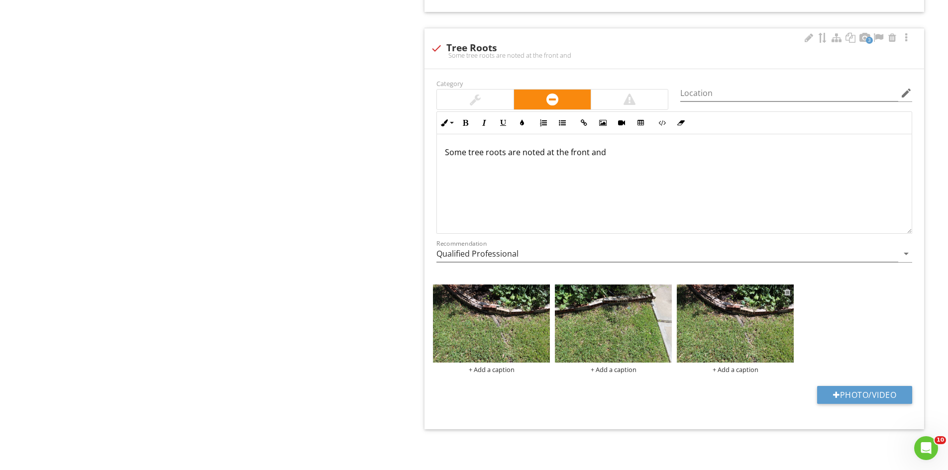
click at [791, 290] on div at bounding box center [787, 292] width 6 height 8
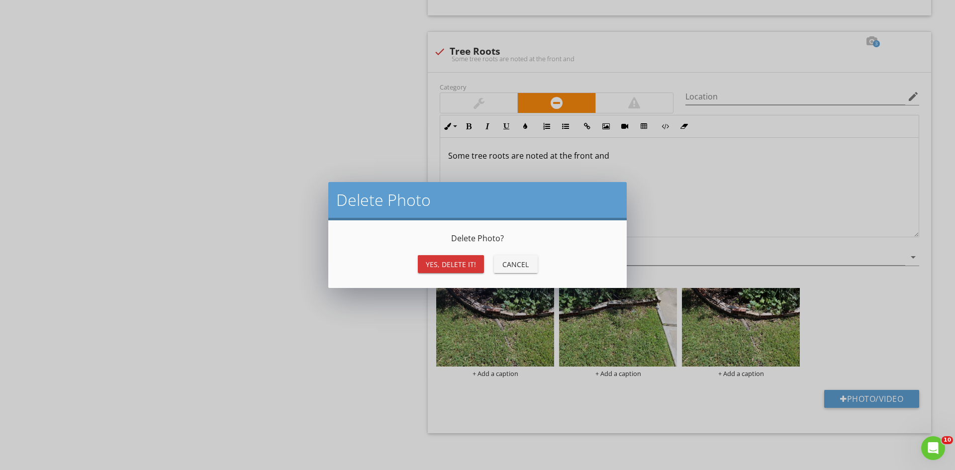
click at [469, 276] on div "Yes, Delete it! Cancel" at bounding box center [477, 264] width 275 height 24
click at [461, 266] on div "Yes, Delete it!" at bounding box center [451, 264] width 50 height 10
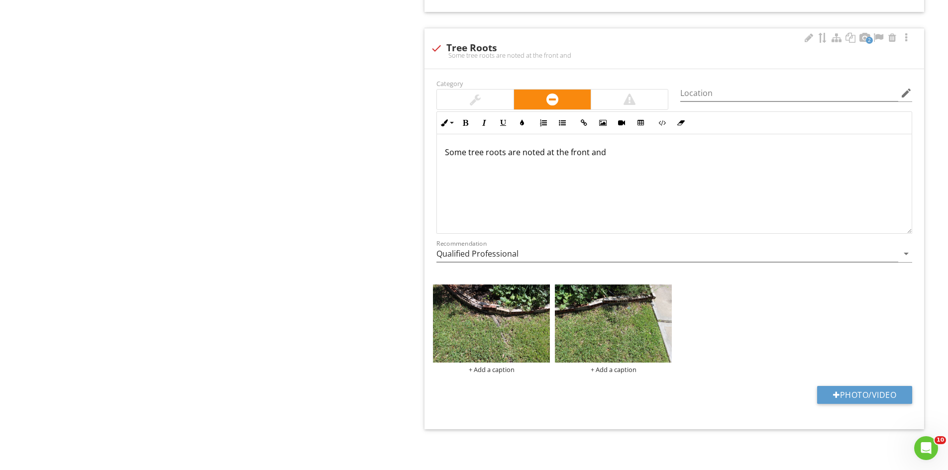
click at [621, 153] on p "Some tree roots are noted at the front and" at bounding box center [674, 152] width 459 height 12
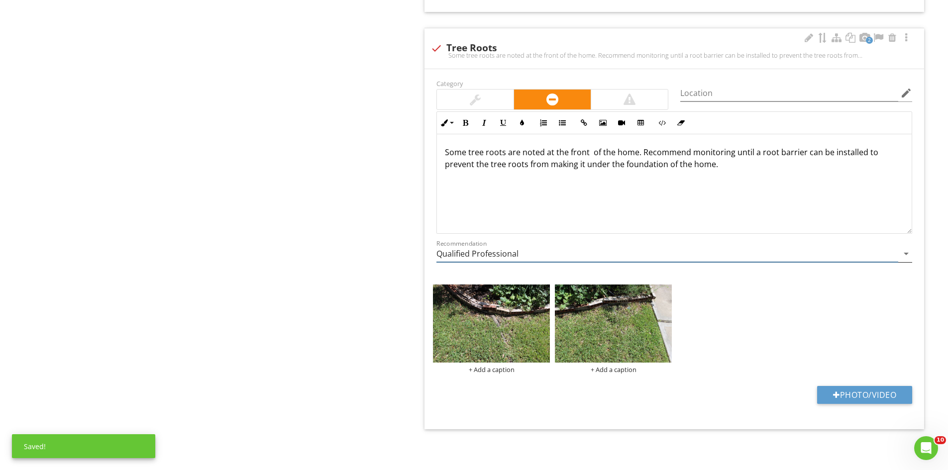
click at [525, 256] on input "Qualified Professional" at bounding box center [667, 254] width 462 height 16
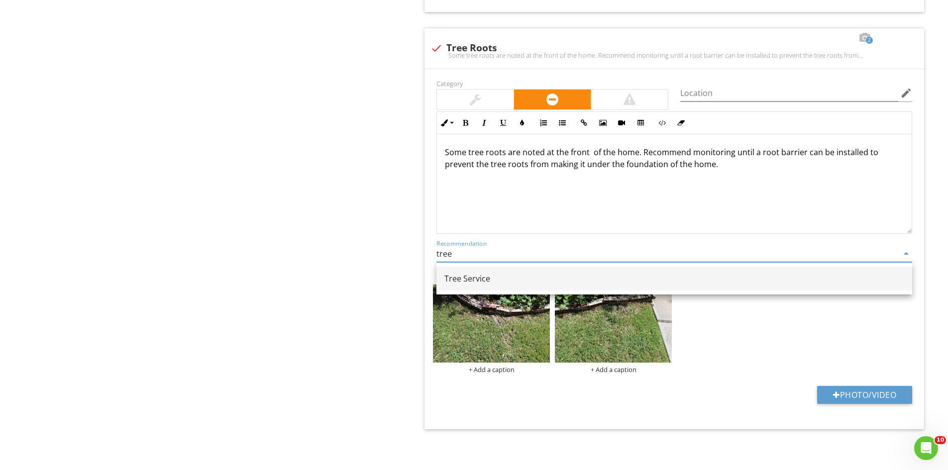
click at [482, 276] on div "Tree Service" at bounding box center [674, 279] width 460 height 12
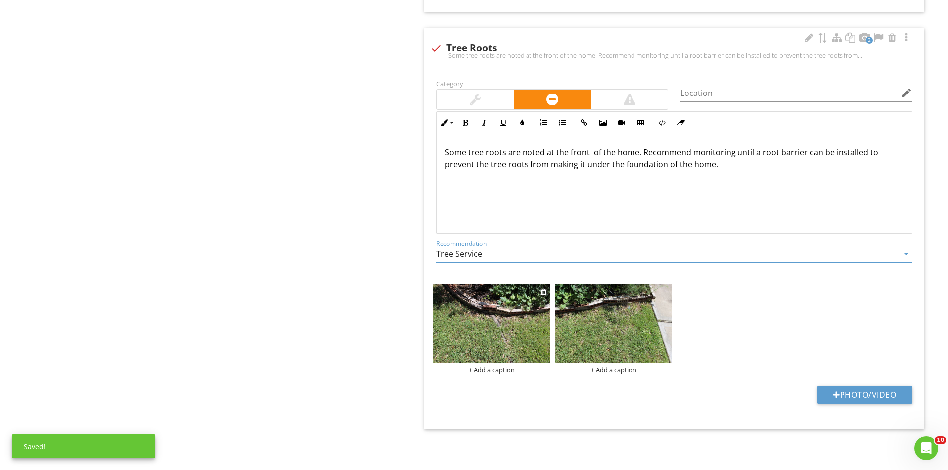
type input "Tree Service"
click at [488, 332] on img at bounding box center [491, 324] width 117 height 78
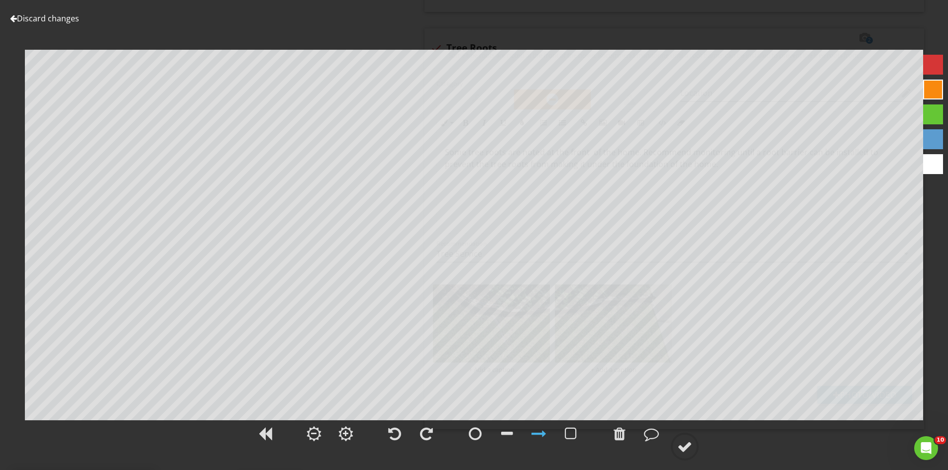
drag, startPoint x: 681, startPoint y: 442, endPoint x: 712, endPoint y: 427, distance: 34.5
click at [684, 443] on div at bounding box center [684, 446] width 15 height 15
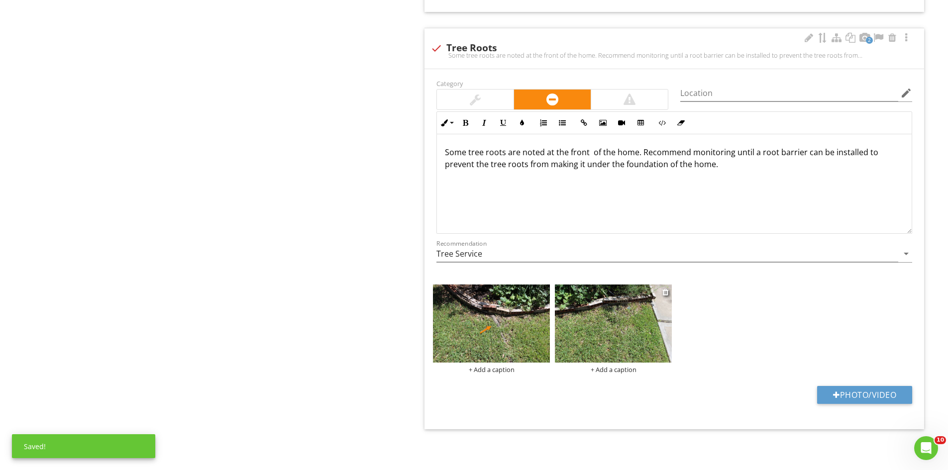
click at [631, 329] on img at bounding box center [613, 324] width 117 height 78
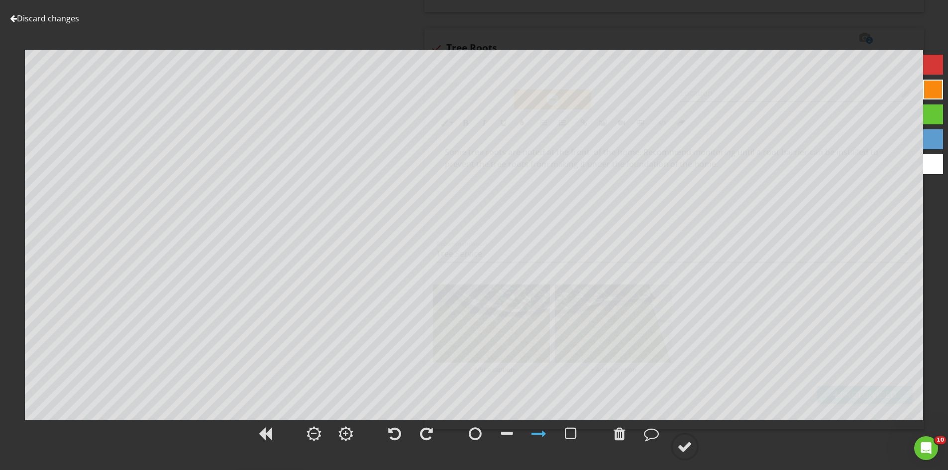
drag, startPoint x: 687, startPoint y: 438, endPoint x: 694, endPoint y: 430, distance: 10.6
click at [688, 440] on div at bounding box center [685, 447] width 28 height 28
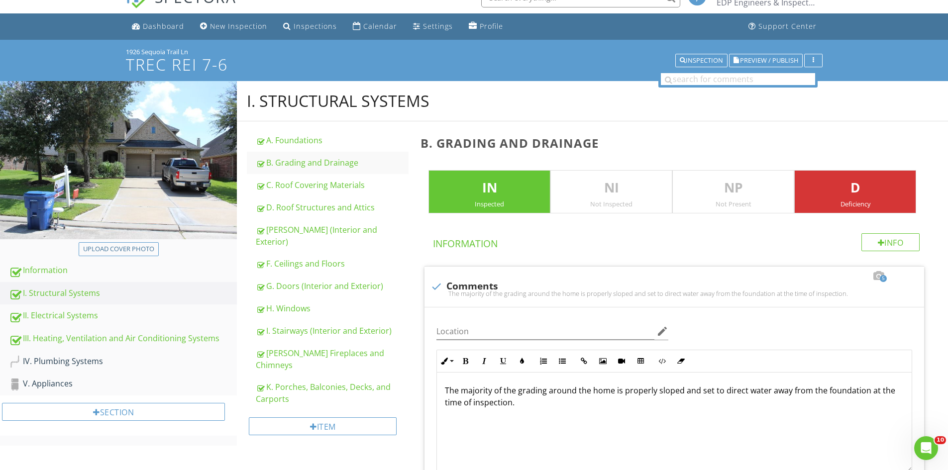
scroll to position [6, 0]
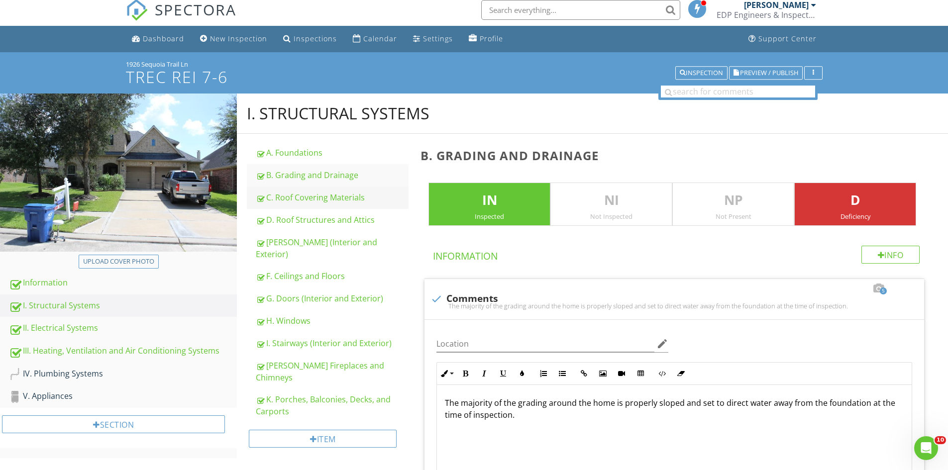
drag, startPoint x: 307, startPoint y: 199, endPoint x: 505, endPoint y: 174, distance: 199.6
click at [308, 199] on div "C. Roof Covering Materials" at bounding box center [332, 198] width 153 height 12
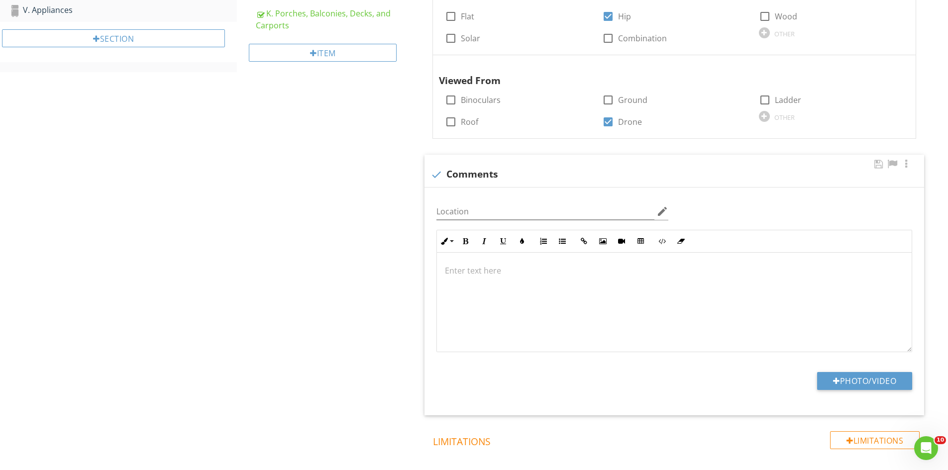
scroll to position [398, 0]
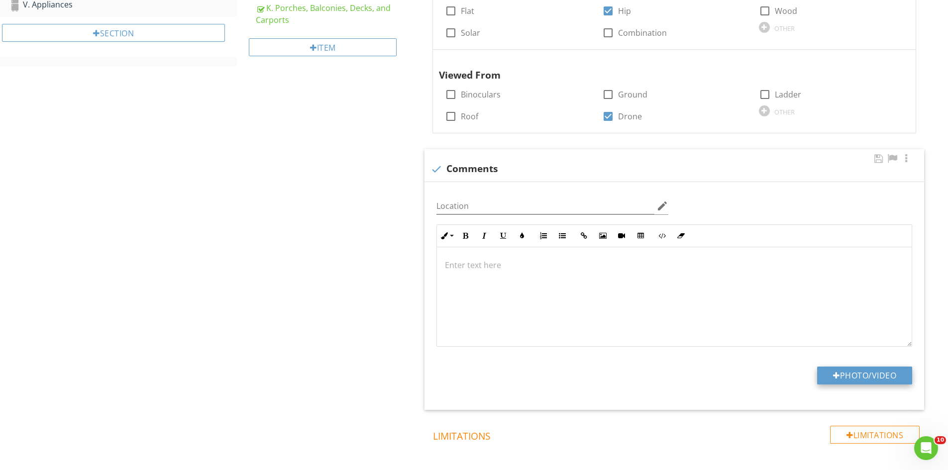
click at [828, 378] on button "Photo/Video" at bounding box center [864, 376] width 95 height 18
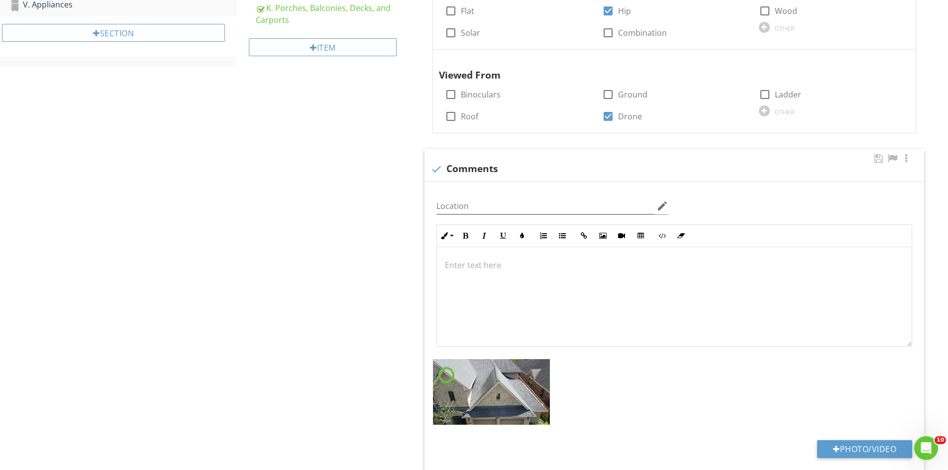
click at [480, 384] on img at bounding box center [491, 392] width 117 height 66
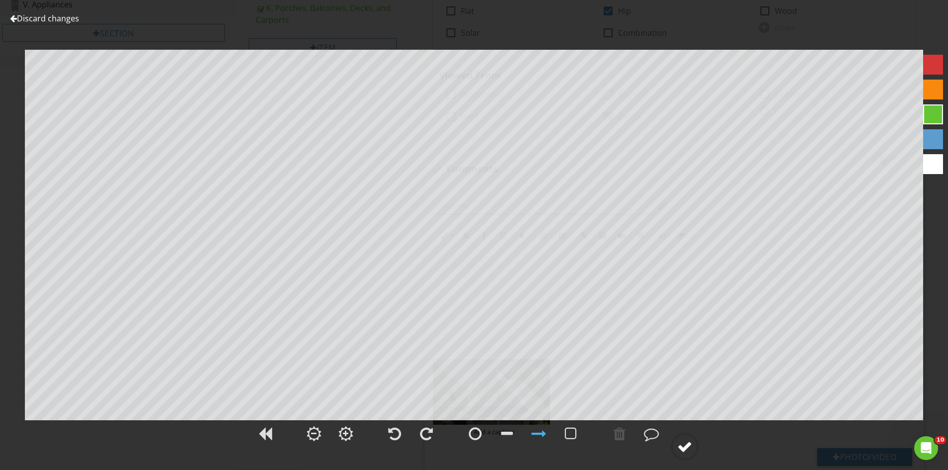
click at [684, 447] on div at bounding box center [684, 446] width 15 height 15
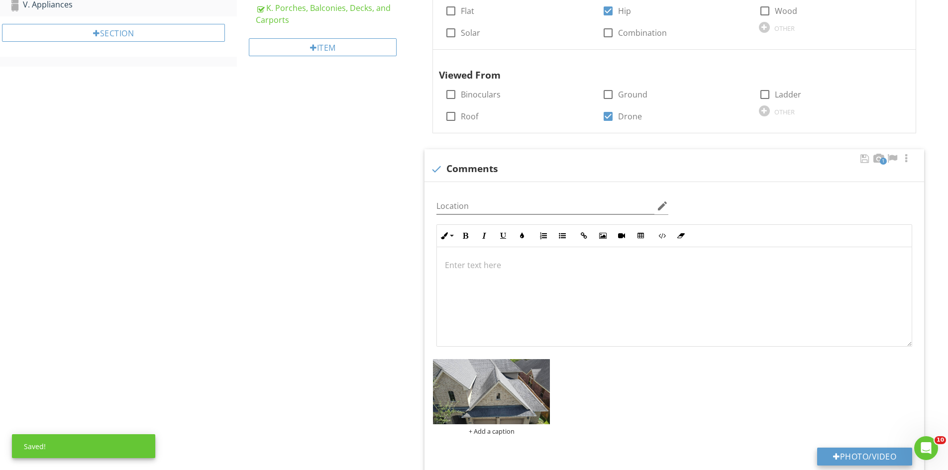
click at [857, 455] on button "Photo/Video" at bounding box center [864, 457] width 95 height 18
type input "C:\fakepath\DJI_0733.JPG"
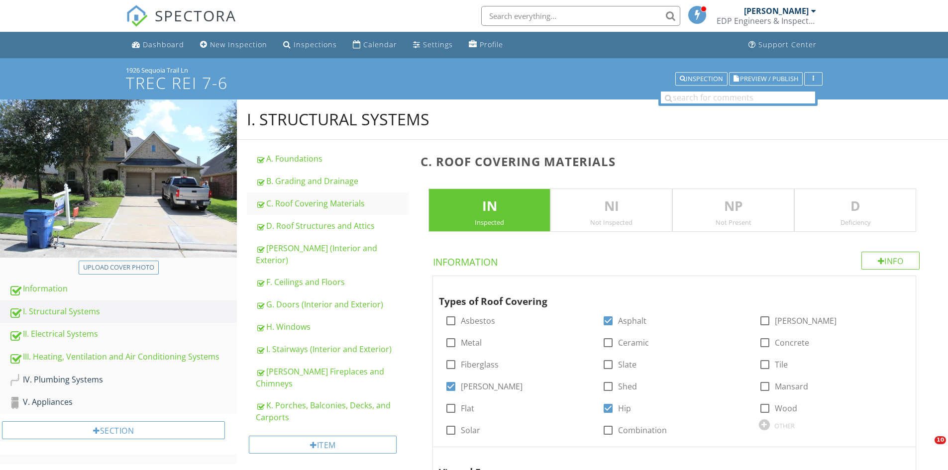
scroll to position [398, 0]
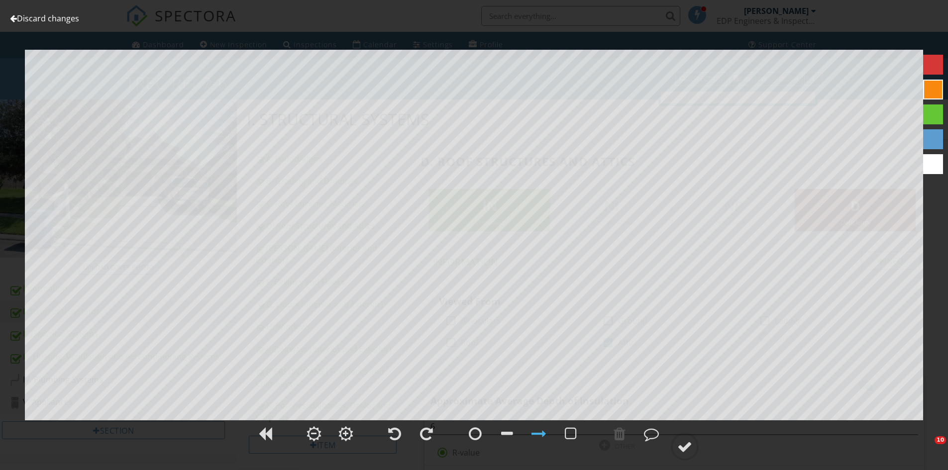
scroll to position [1274, 0]
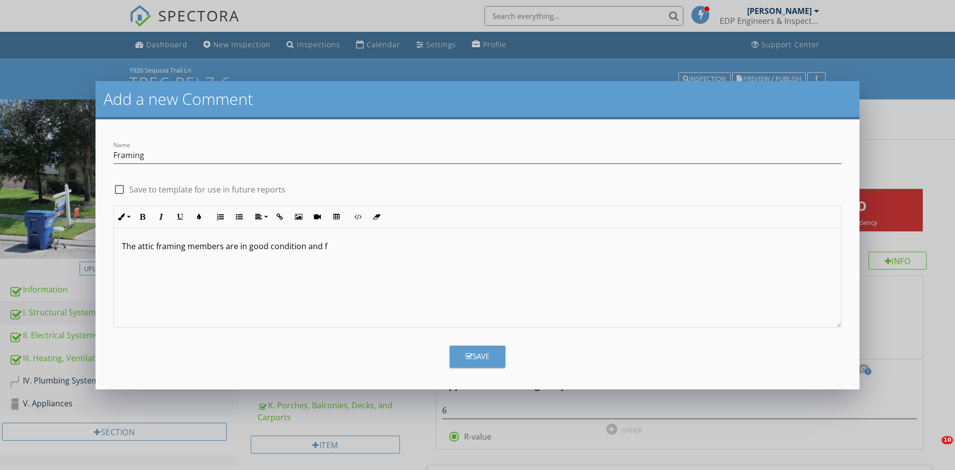
scroll to position [176, 0]
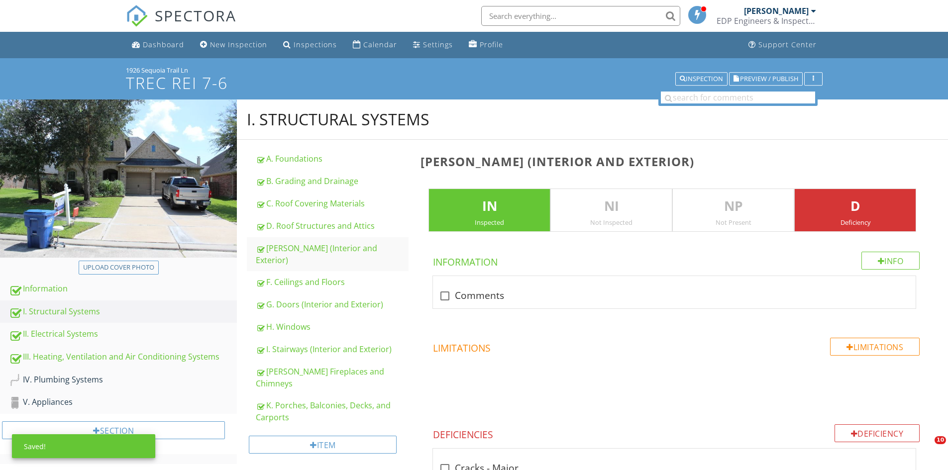
scroll to position [721, 0]
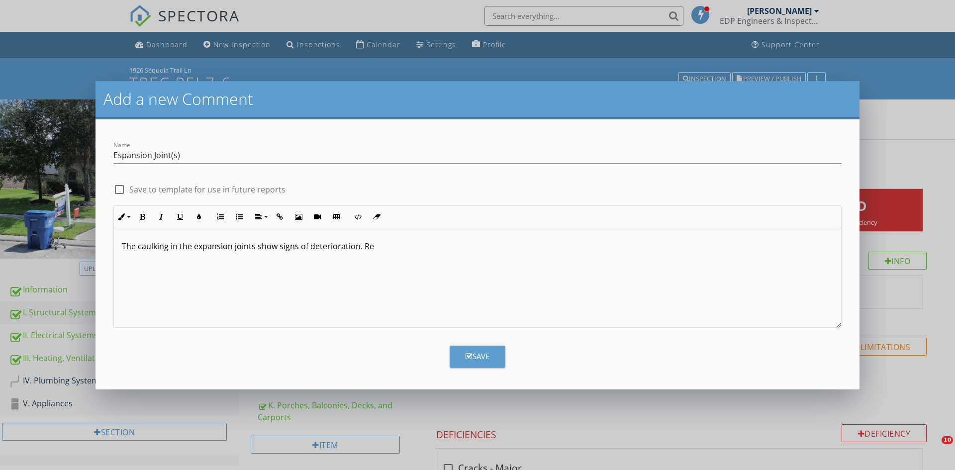
scroll to position [323, 0]
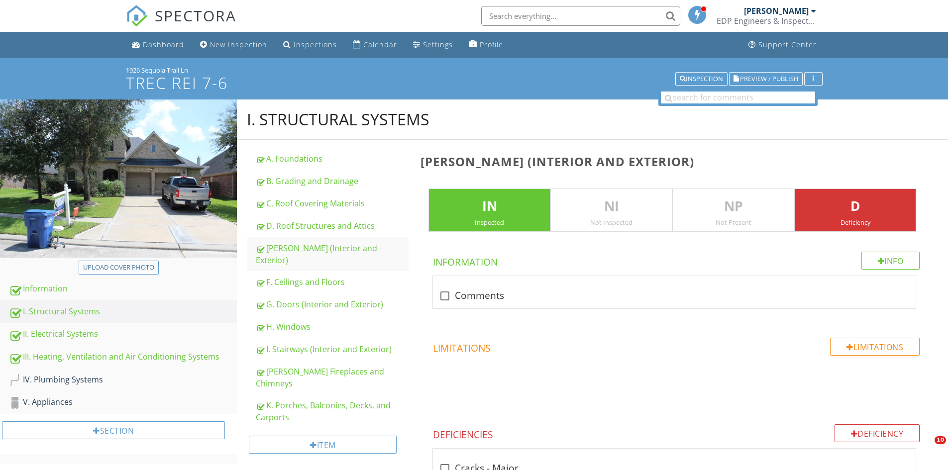
scroll to position [318, 0]
